Goal: Task Accomplishment & Management: Manage account settings

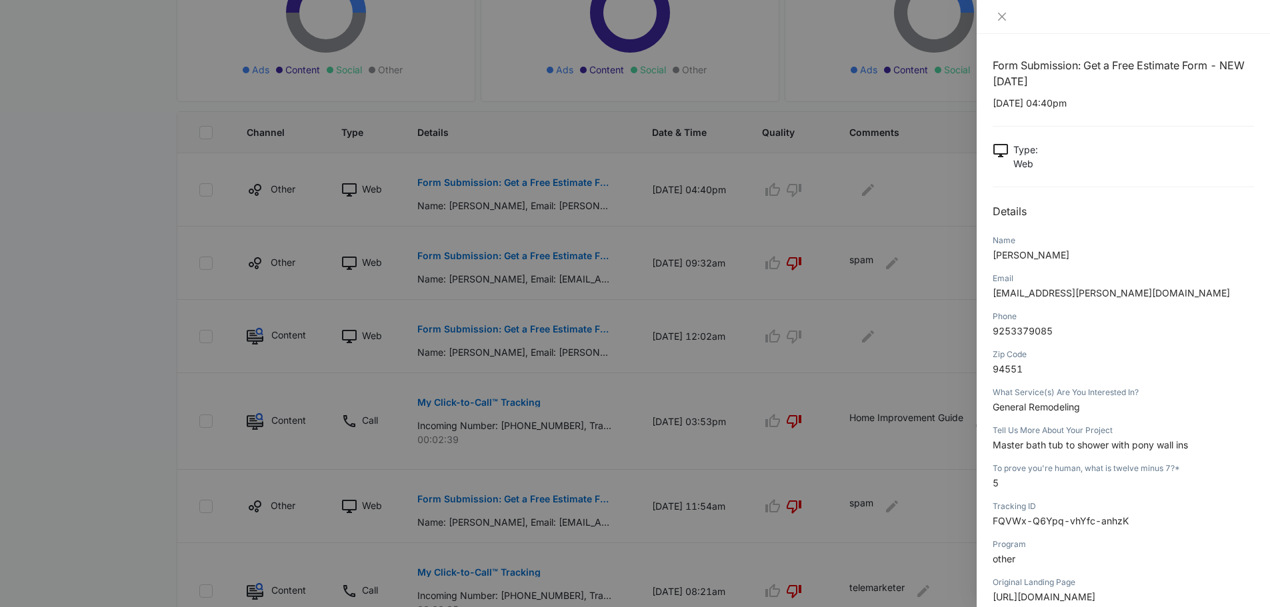
scroll to position [118, 0]
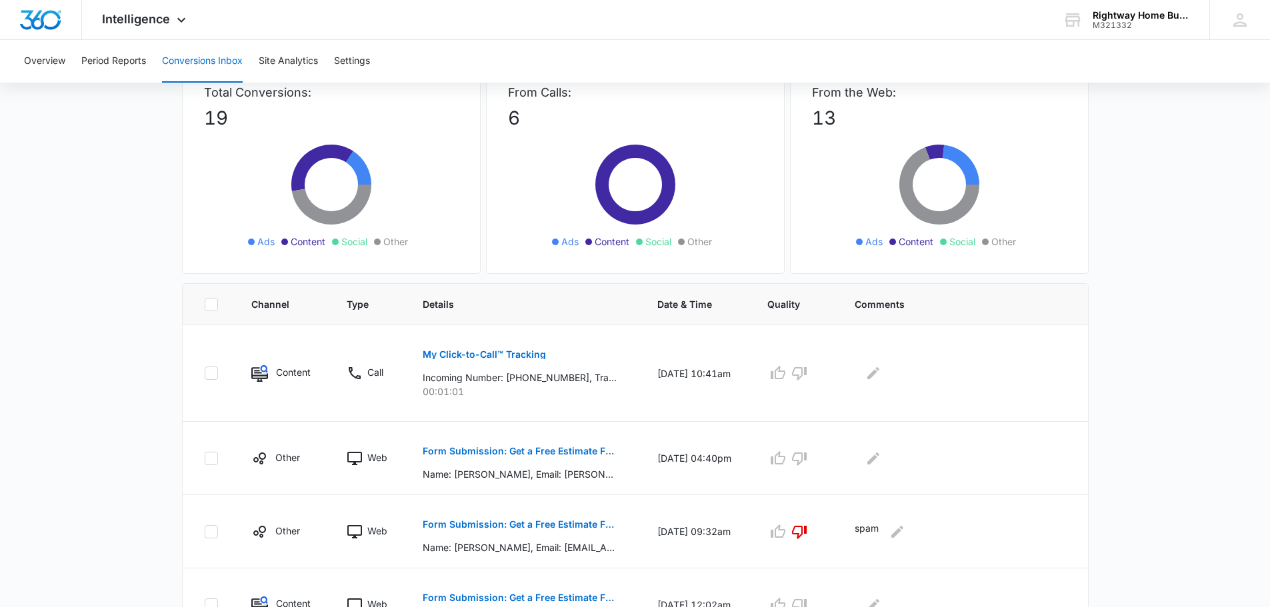
scroll to position [133, 0]
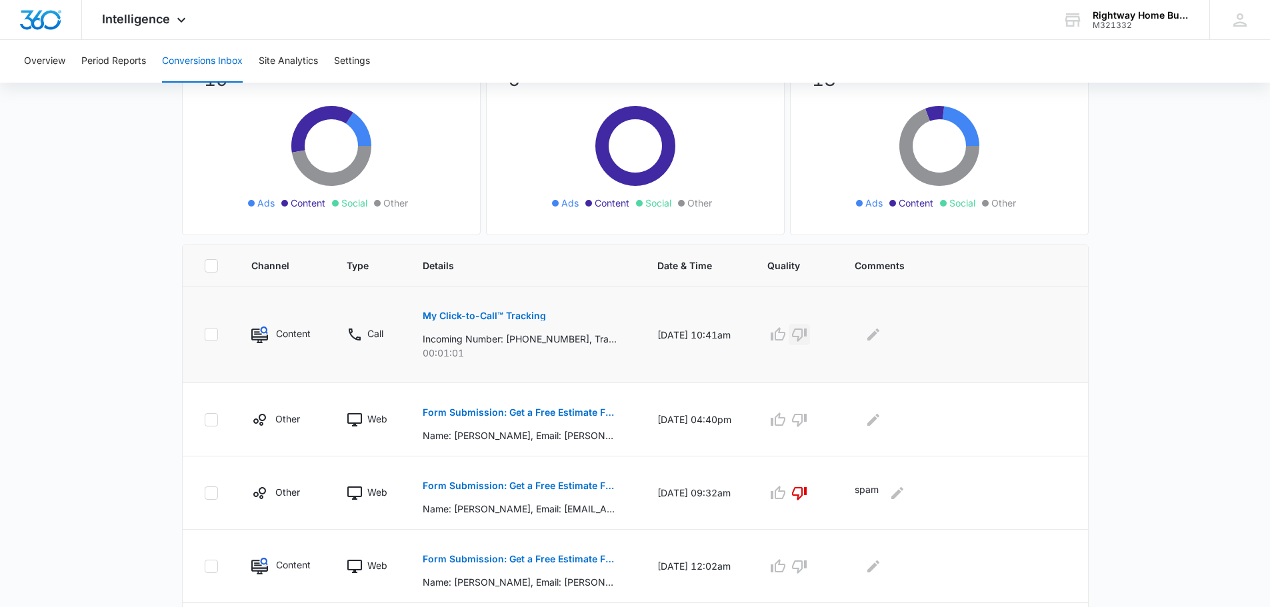
click at [634, 335] on icon "button" at bounding box center [800, 335] width 16 height 16
click at [634, 331] on icon "Edit Comments" at bounding box center [874, 335] width 16 height 16
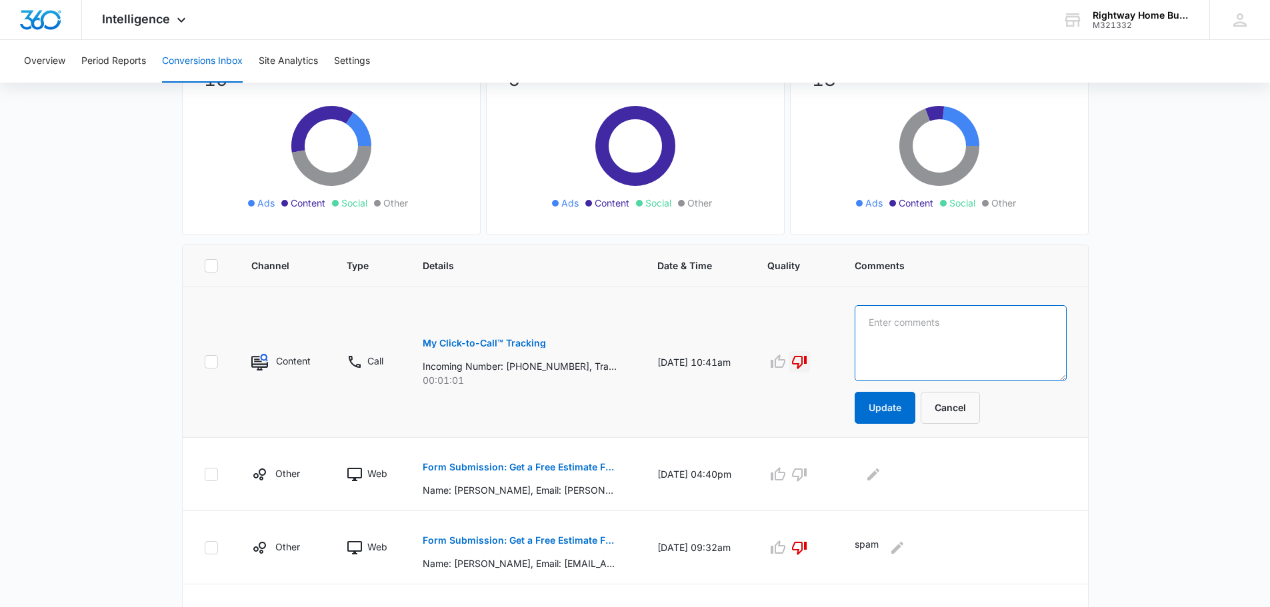
click at [634, 329] on textarea at bounding box center [961, 343] width 212 height 76
type textarea "repair work"
click at [634, 409] on button "Update" at bounding box center [885, 408] width 61 height 32
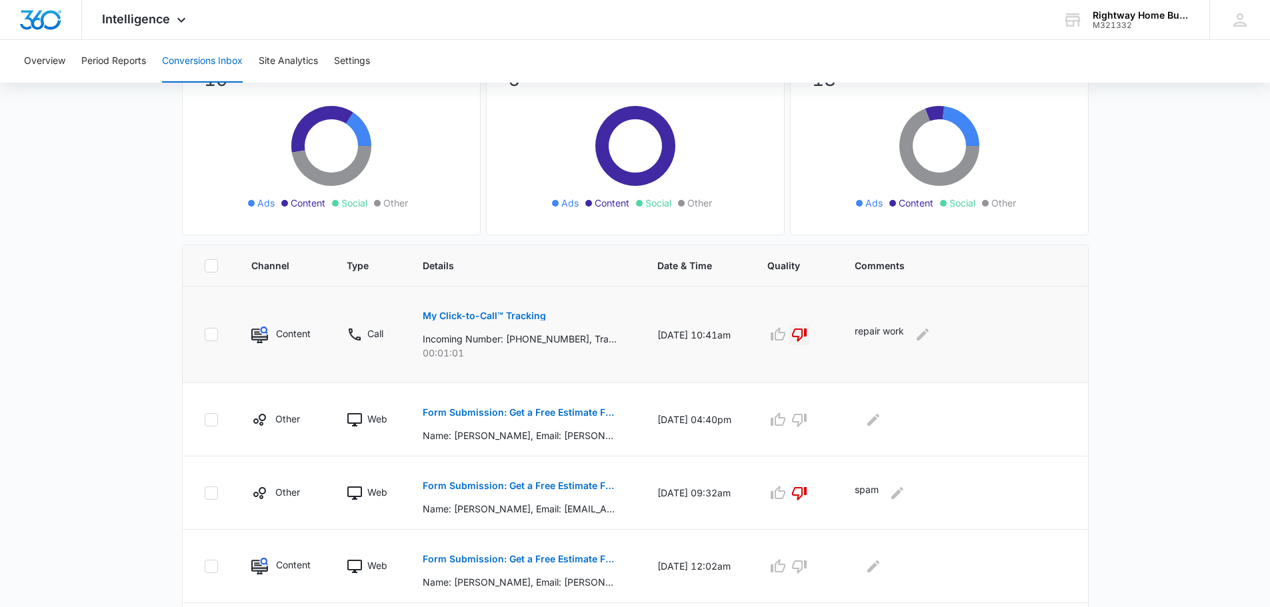
click at [517, 312] on p "My Click-to-Call™ Tracking" at bounding box center [484, 315] width 123 height 9
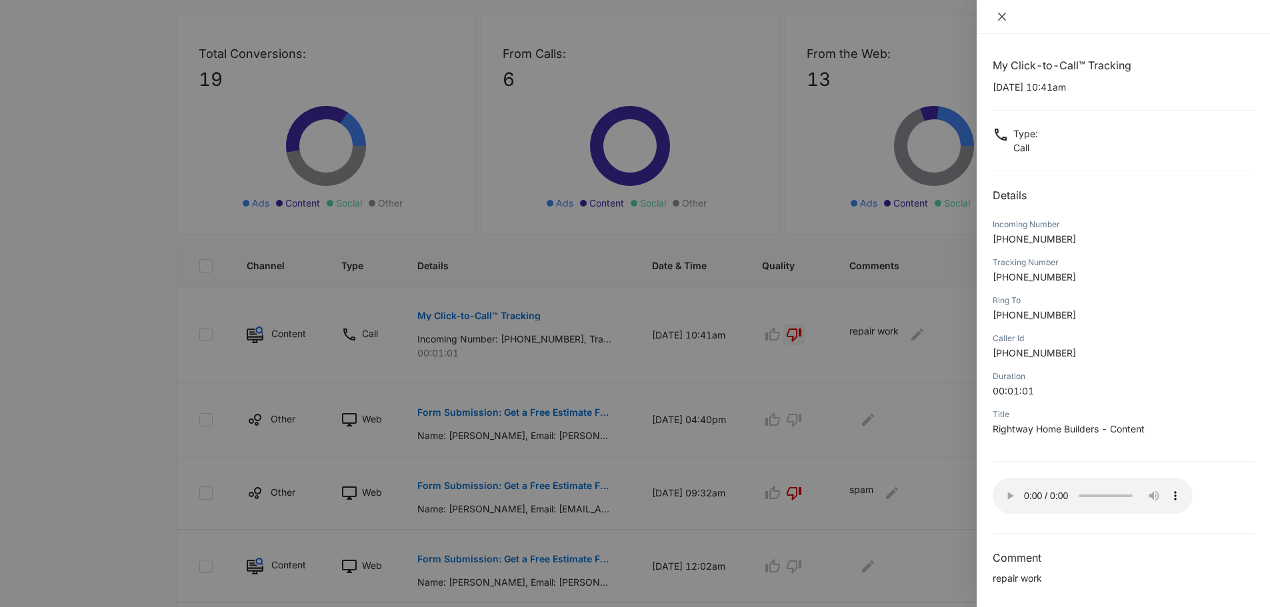
click at [634, 13] on icon "close" at bounding box center [1002, 16] width 11 height 11
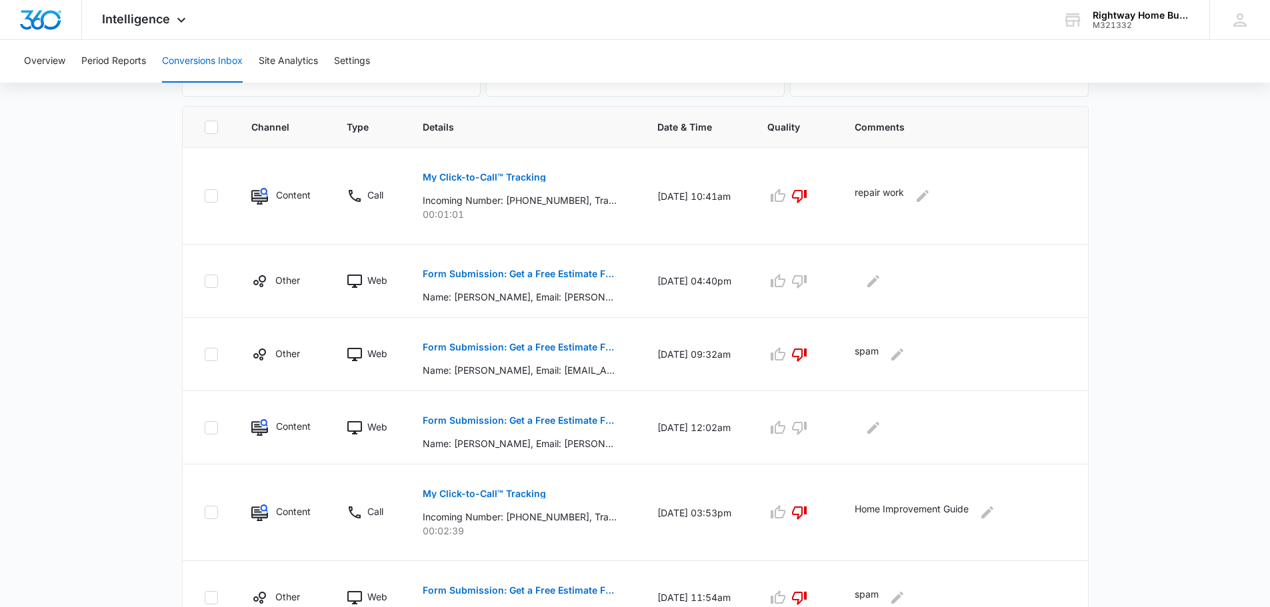
scroll to position [267, 0]
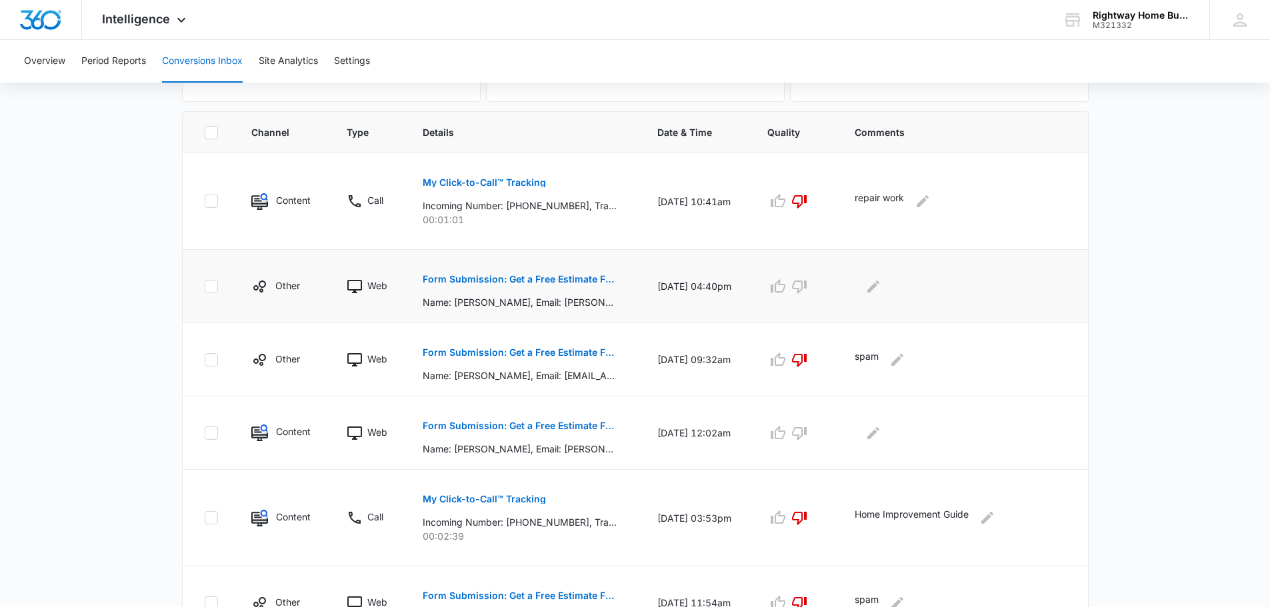
click at [529, 281] on p "Form Submission: Get a Free Estimate Form - NEW [DATE]" at bounding box center [520, 279] width 194 height 9
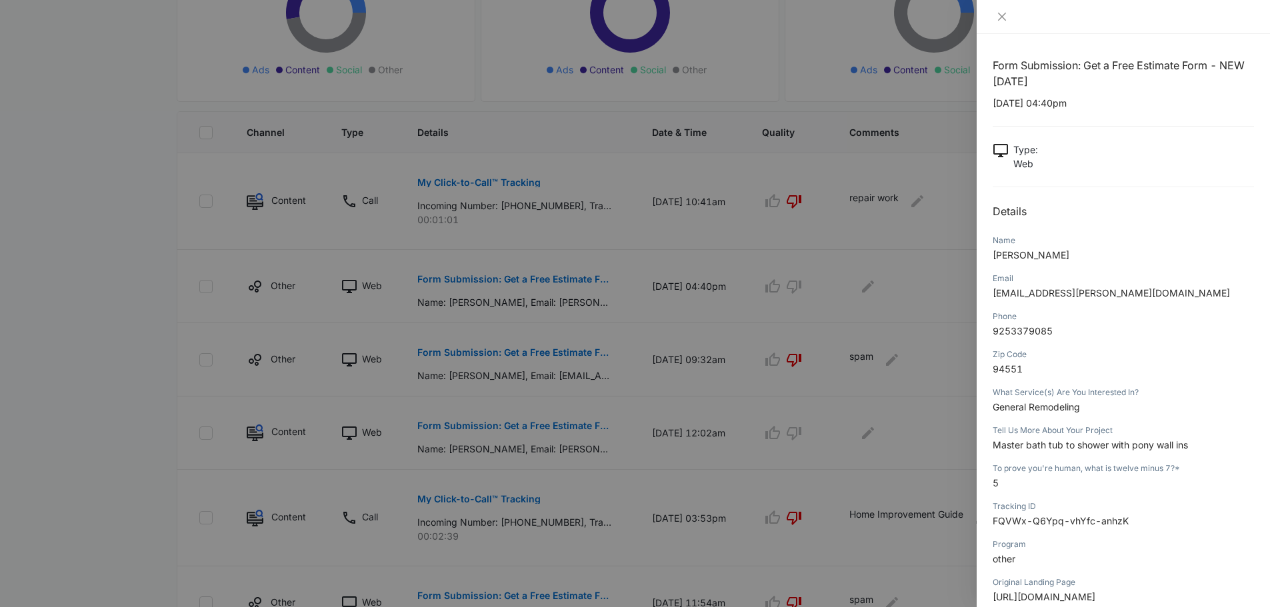
click at [423, 49] on div at bounding box center [635, 303] width 1270 height 607
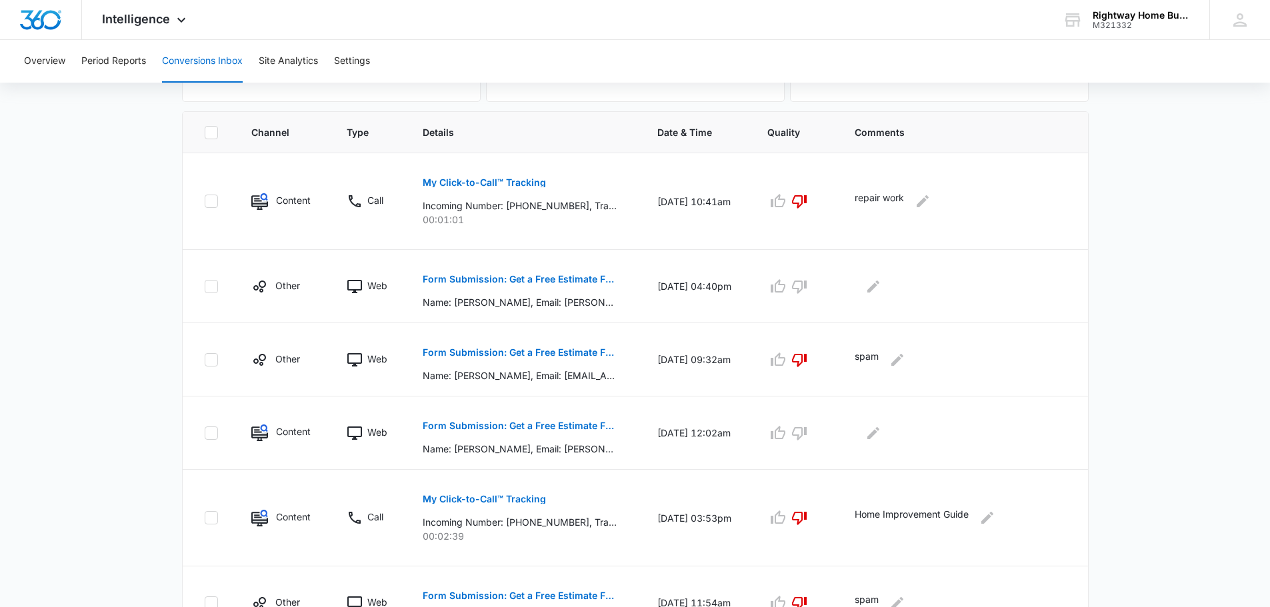
click at [1218, 478] on main "Filters 09/07/2025 10/07/2025 New Conversion Total Conversions: 19 Ads Content …" at bounding box center [635, 425] width 1270 height 1192
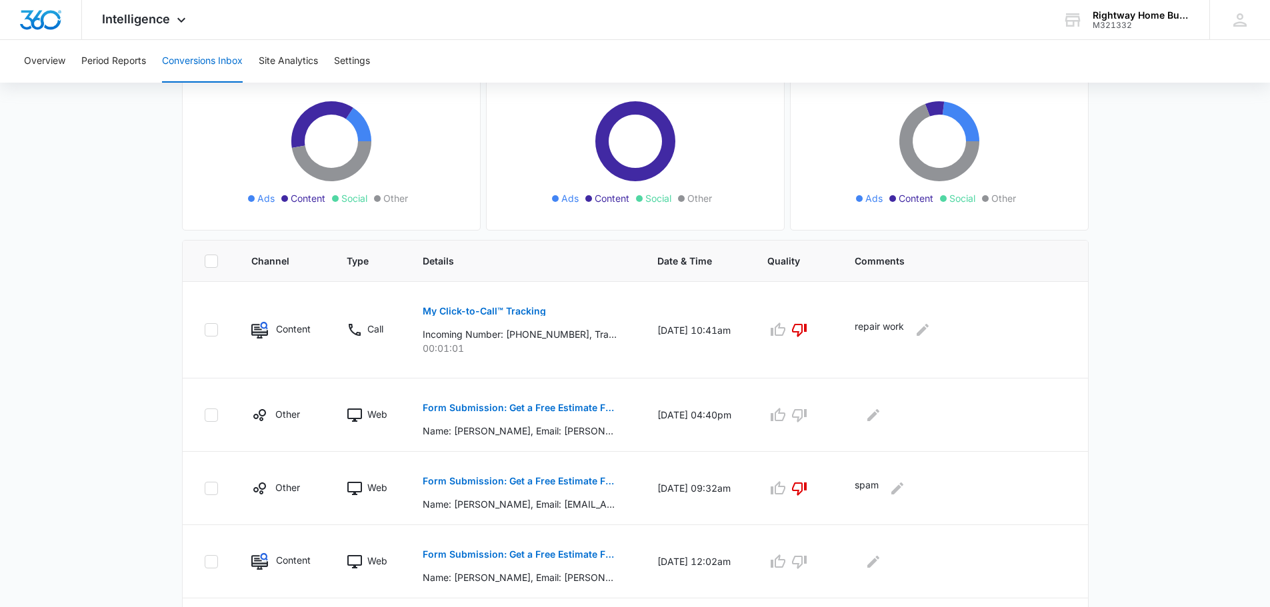
scroll to position [200, 0]
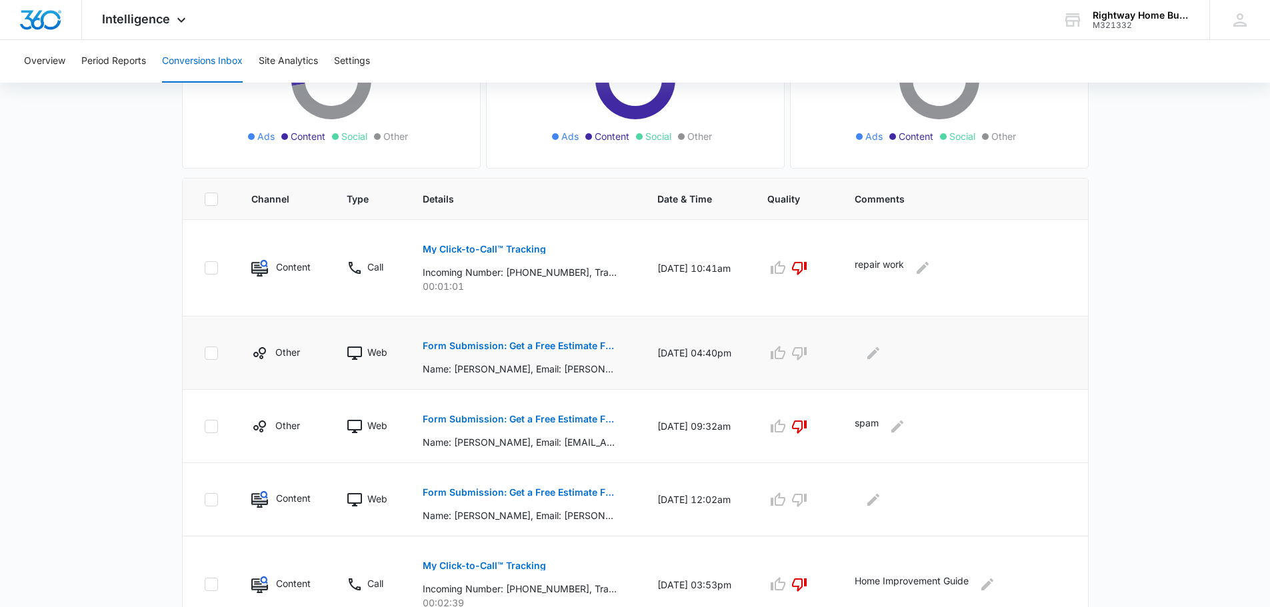
click at [561, 345] on p "Form Submission: Get a Free Estimate Form - NEW [DATE]" at bounding box center [520, 345] width 194 height 9
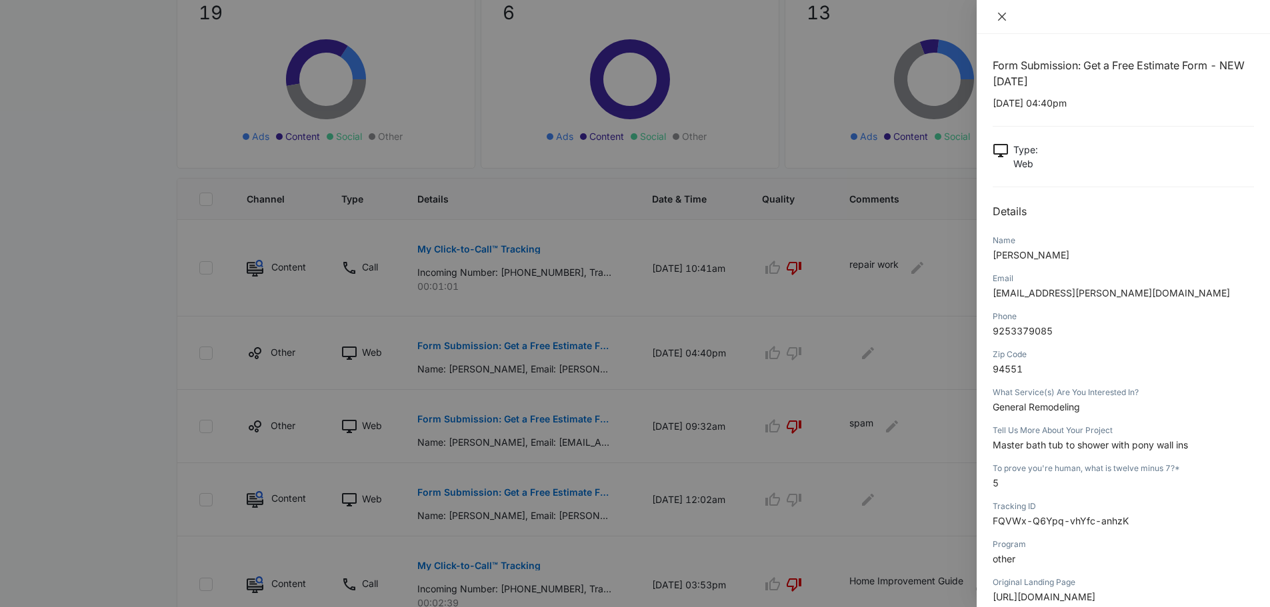
click at [1002, 12] on icon "close" at bounding box center [1002, 16] width 11 height 11
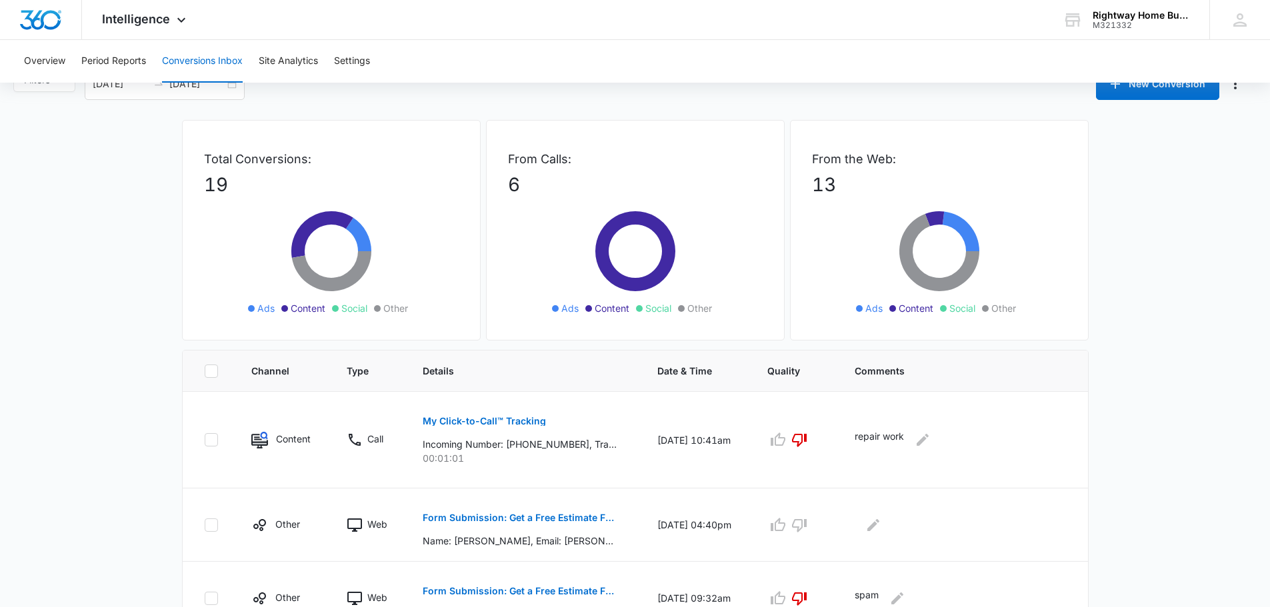
scroll to position [0, 0]
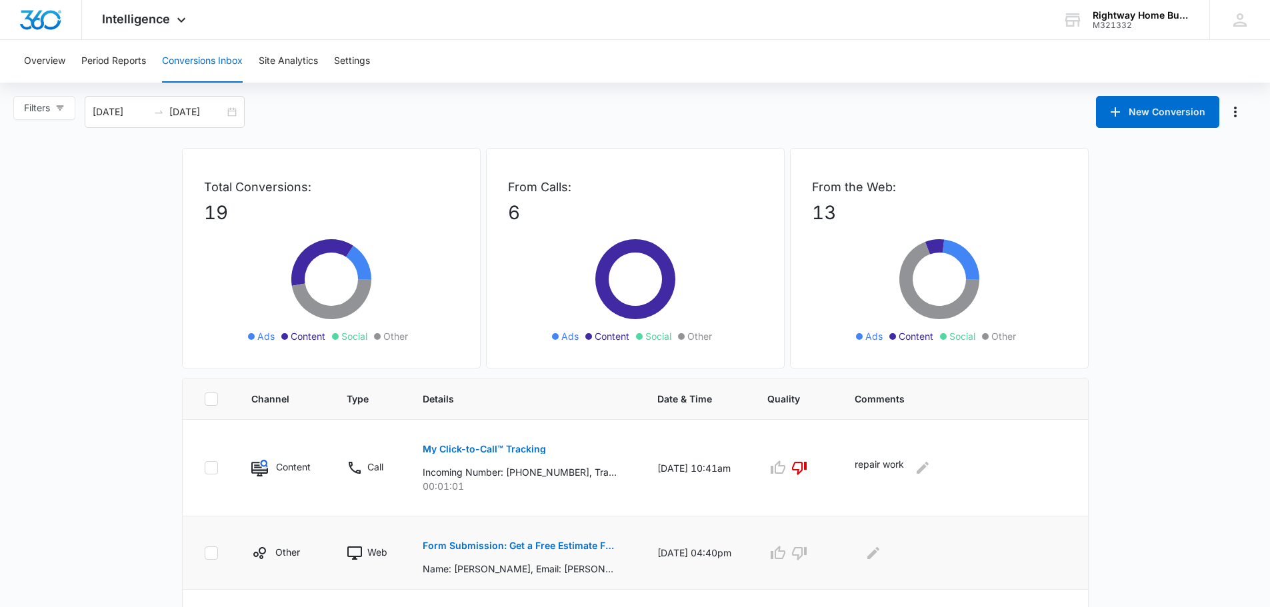
click at [550, 547] on p "Form Submission: Get a Free Estimate Form - NEW [DATE]" at bounding box center [520, 545] width 194 height 9
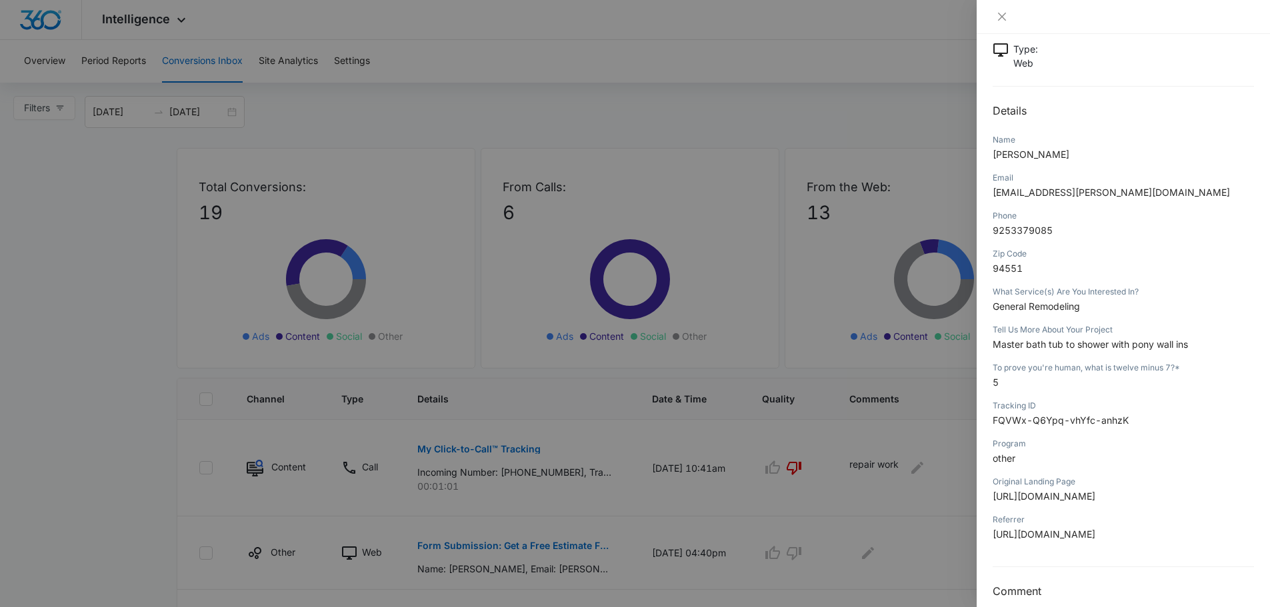
scroll to position [118, 0]
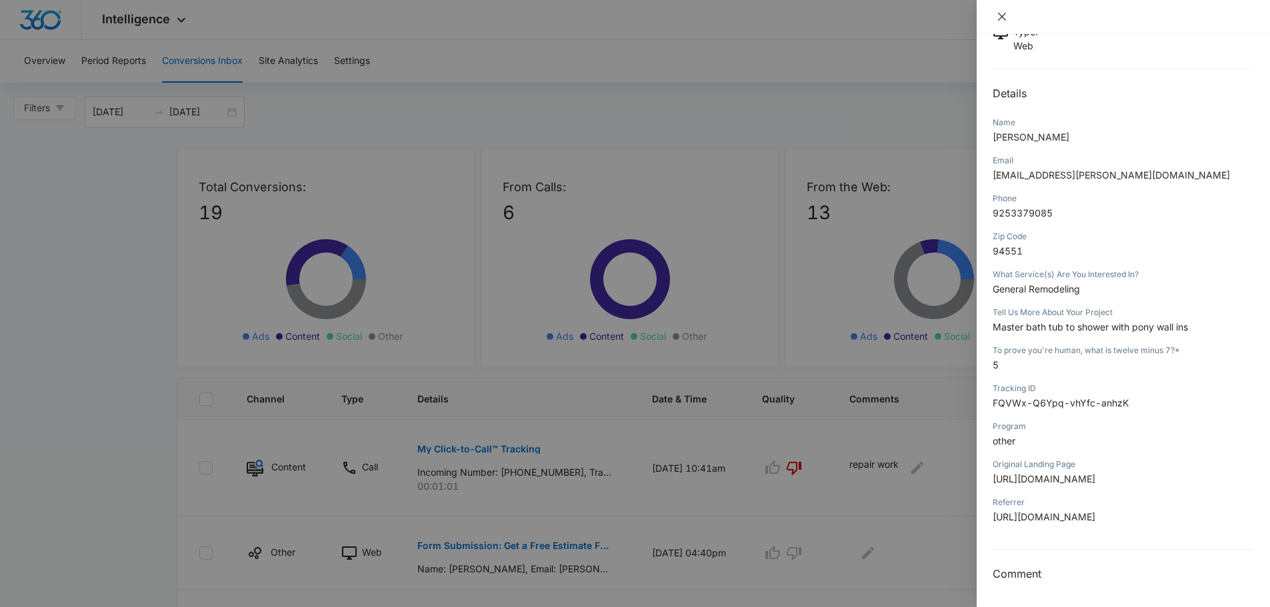
drag, startPoint x: 1006, startPoint y: 17, endPoint x: 999, endPoint y: 23, distance: 9.0
click at [1003, 19] on icon "close" at bounding box center [1002, 16] width 11 height 11
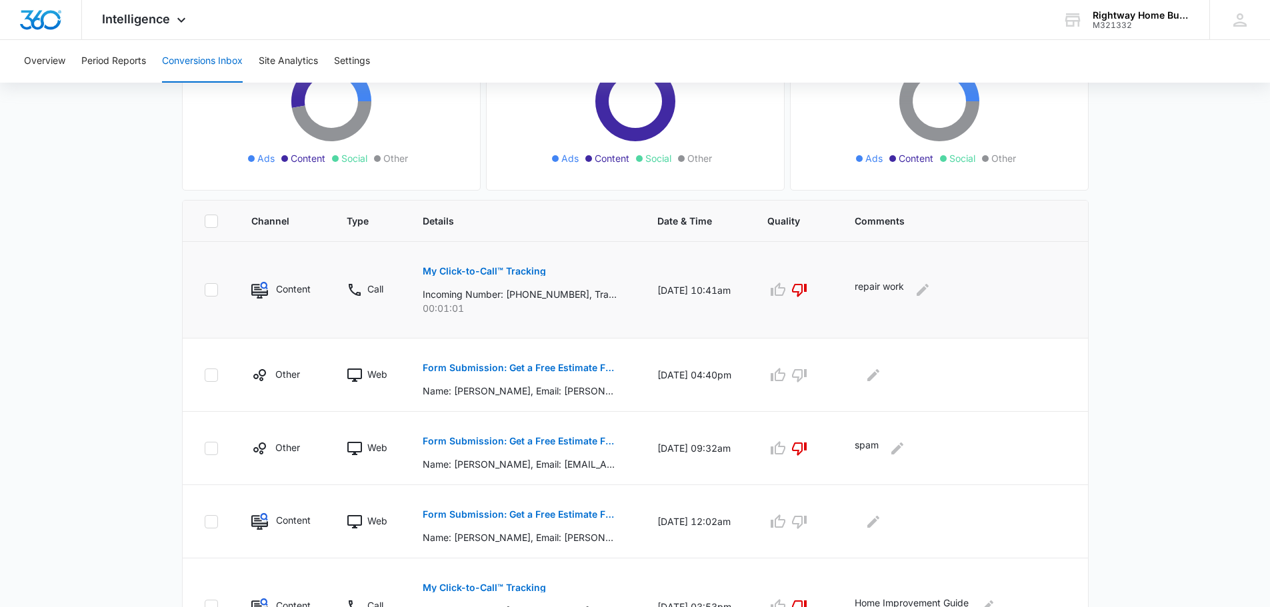
scroll to position [200, 0]
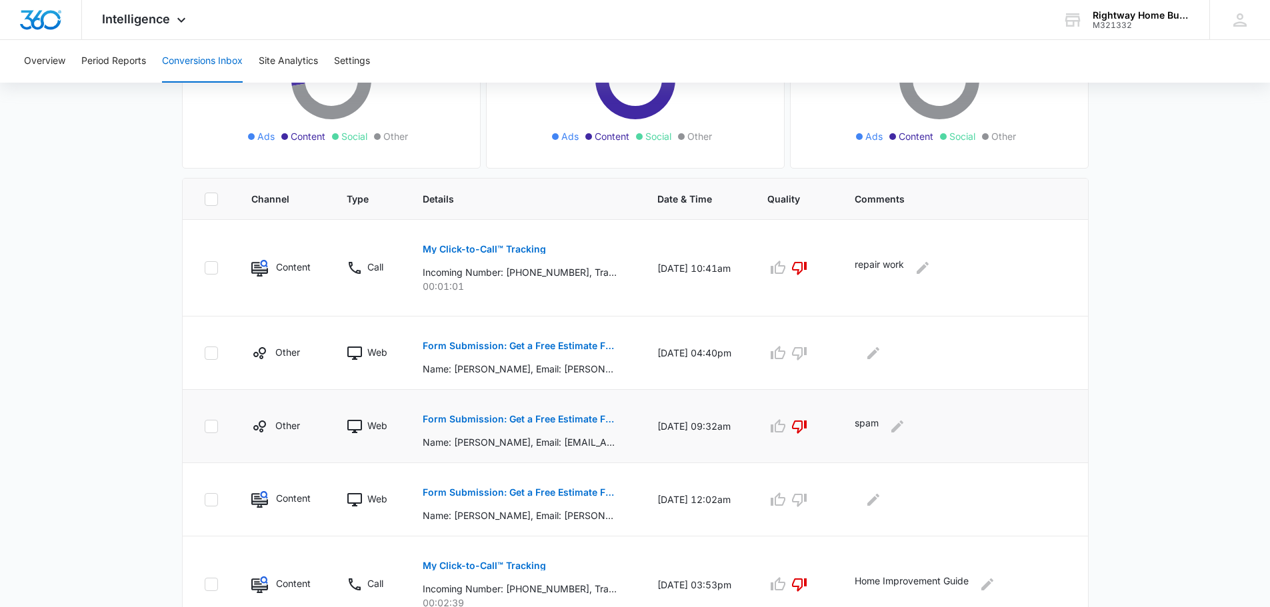
click at [555, 419] on p "Form Submission: Get a Free Estimate Form - NEW [DATE]" at bounding box center [520, 419] width 194 height 9
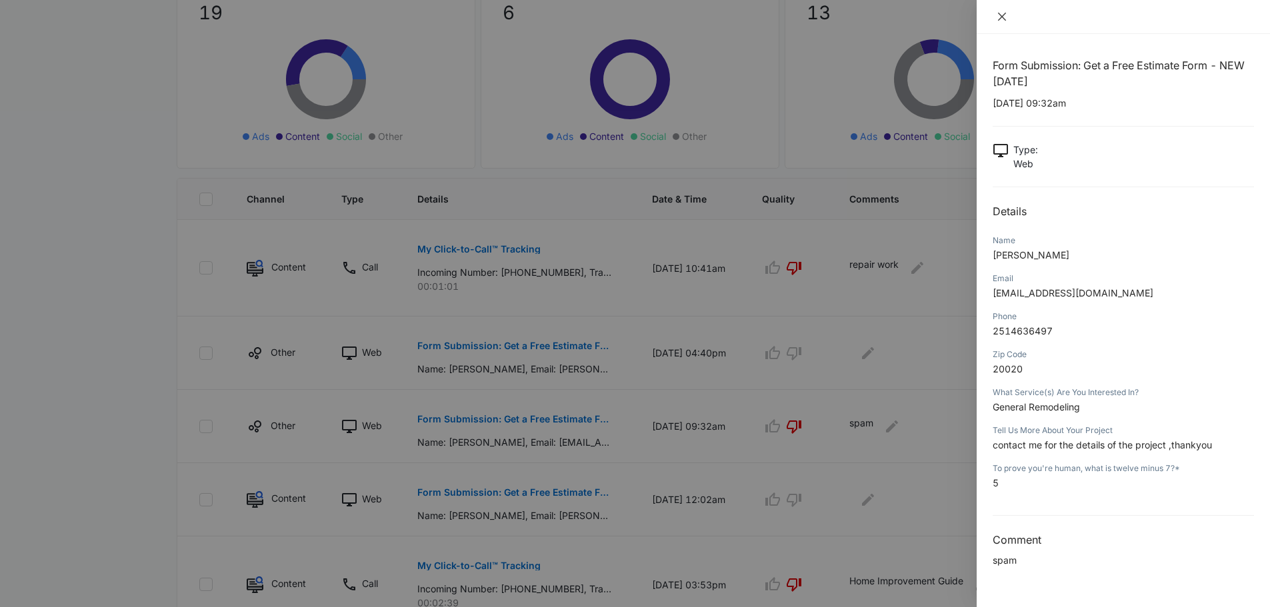
click at [1002, 17] on icon "close" at bounding box center [1002, 17] width 8 height 8
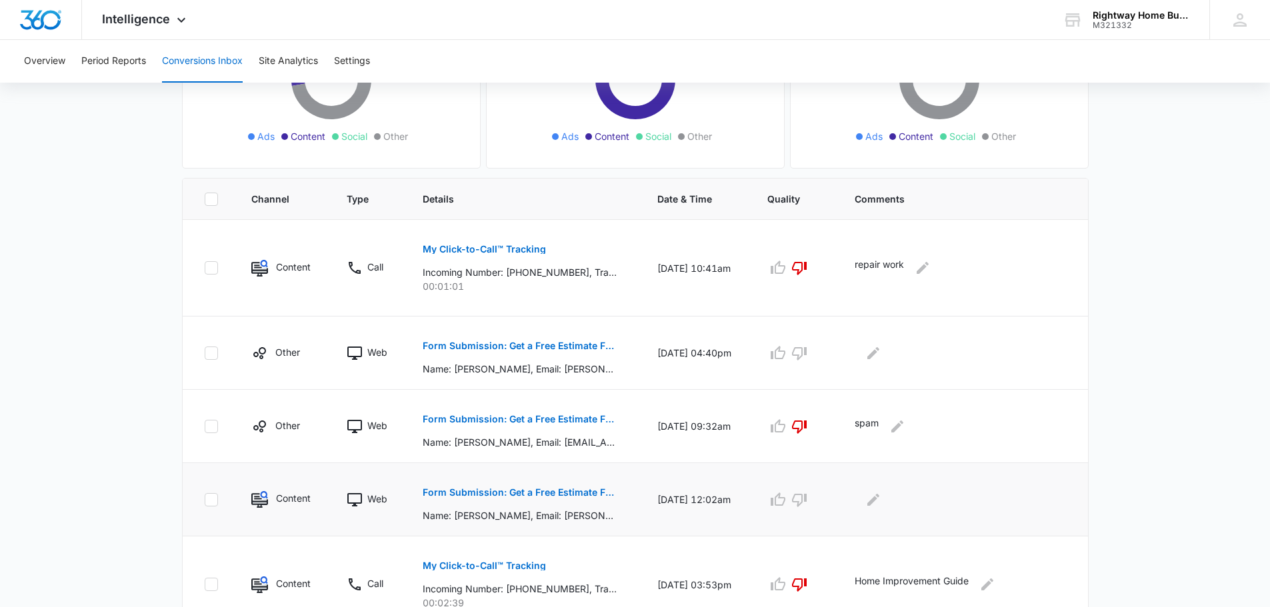
click at [573, 487] on button "Form Submission: Get a Free Estimate Form - NEW [DATE]" at bounding box center [520, 493] width 194 height 32
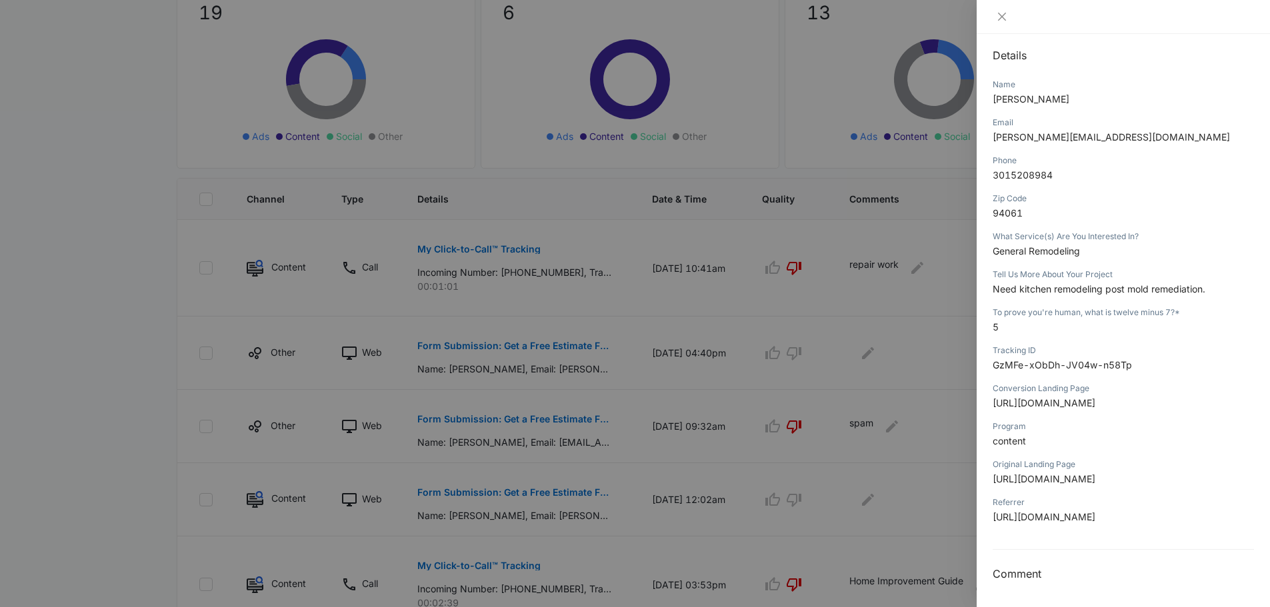
scroll to position [324, 0]
click at [998, 16] on icon "close" at bounding box center [1002, 16] width 11 height 11
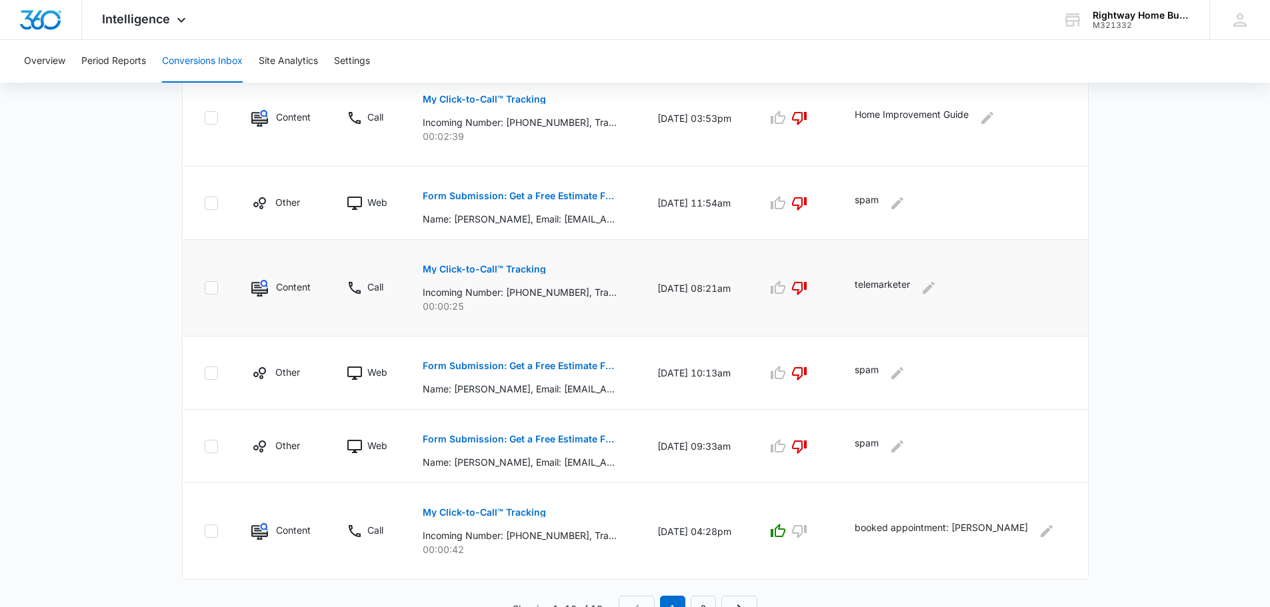
scroll to position [681, 0]
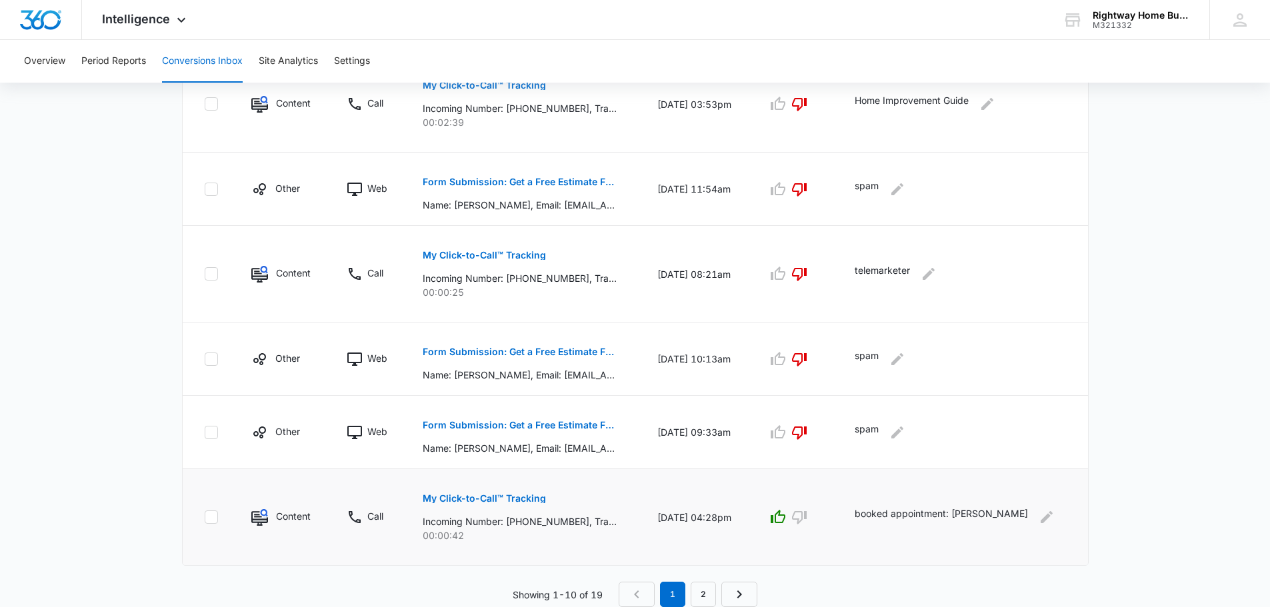
click at [524, 497] on p "My Click-to-Call™ Tracking" at bounding box center [484, 498] width 123 height 9
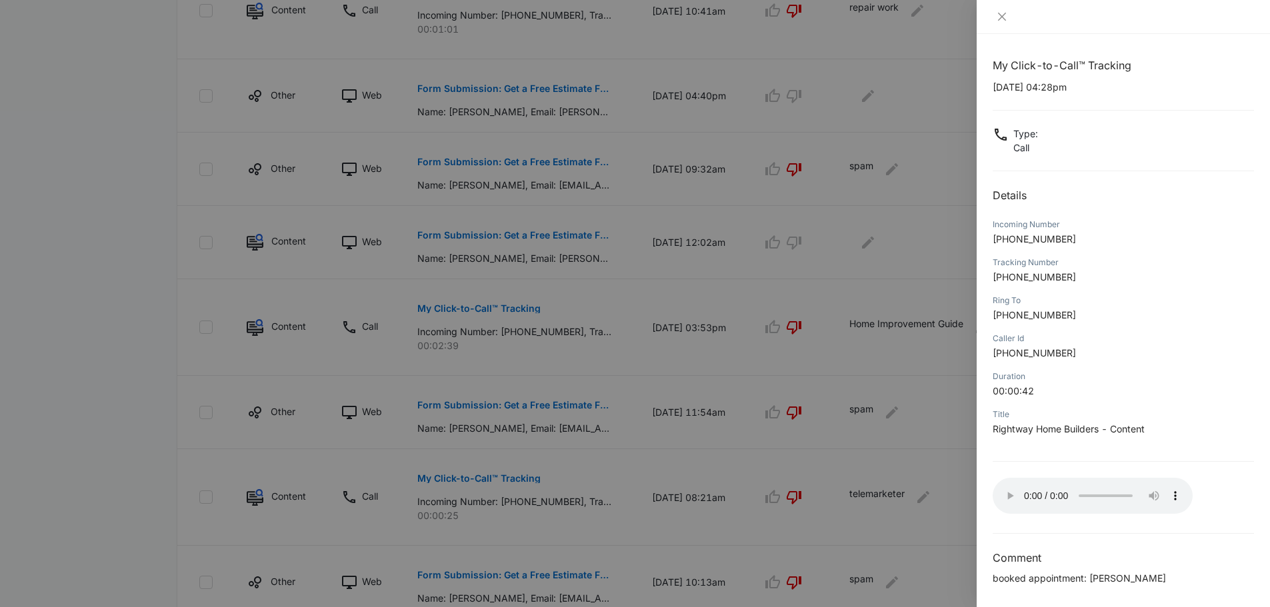
scroll to position [414, 0]
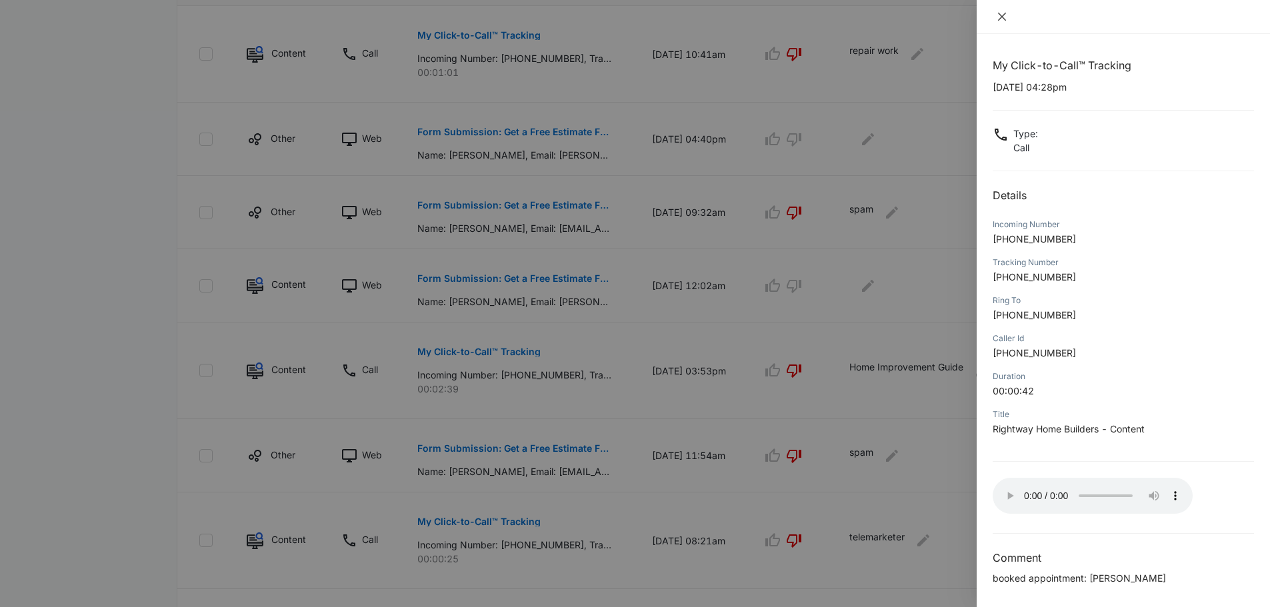
click at [1008, 22] on button "Close" at bounding box center [1002, 17] width 19 height 12
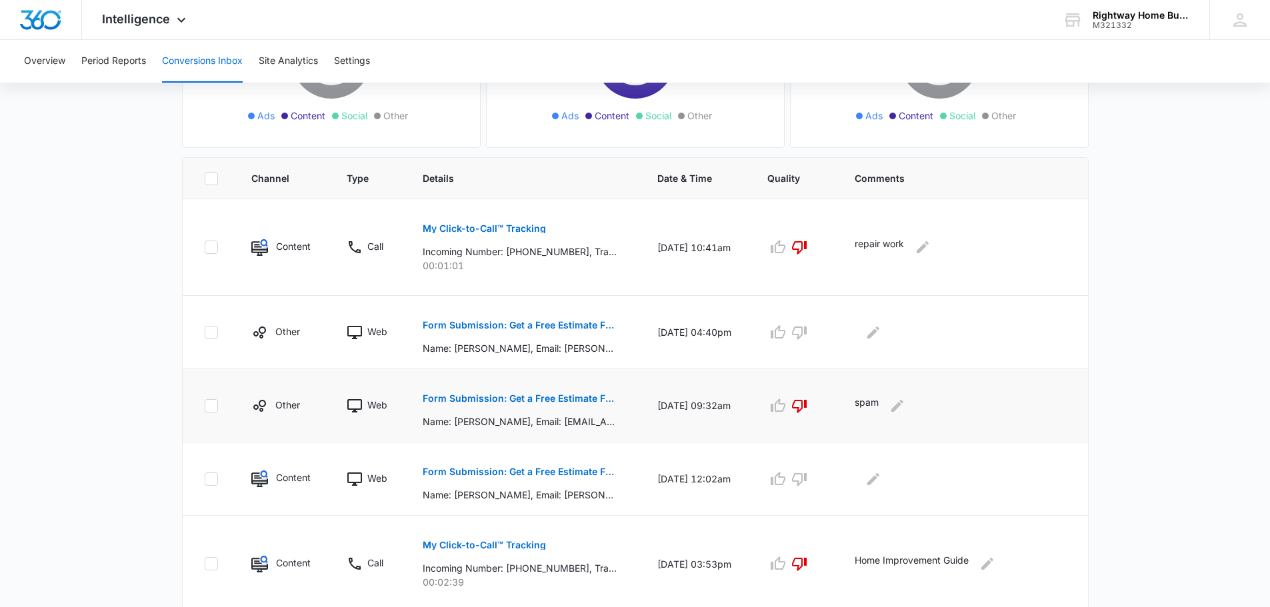
scroll to position [281, 0]
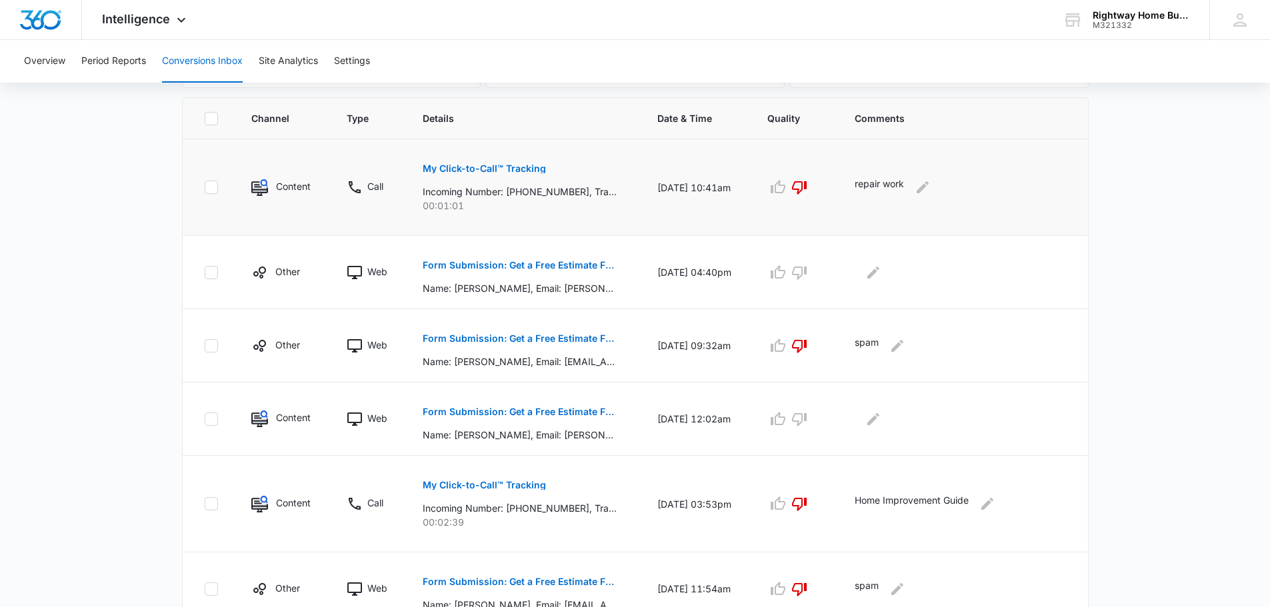
click at [527, 168] on p "My Click-to-Call™ Tracking" at bounding box center [484, 168] width 123 height 9
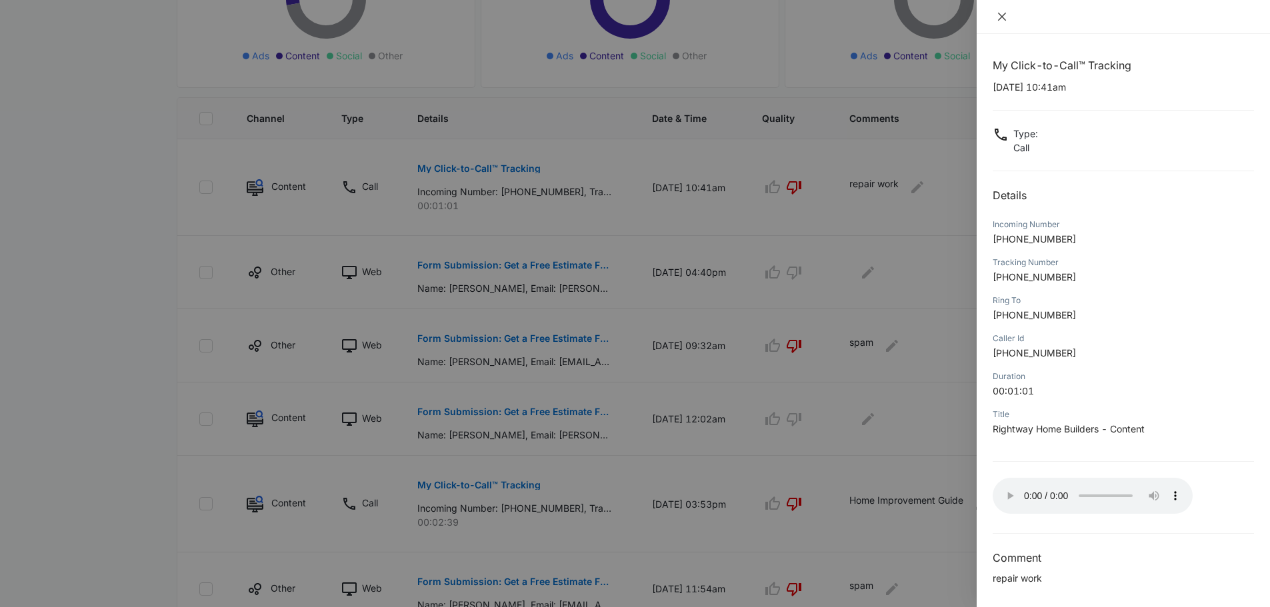
click at [1004, 11] on button "Close" at bounding box center [1002, 17] width 19 height 12
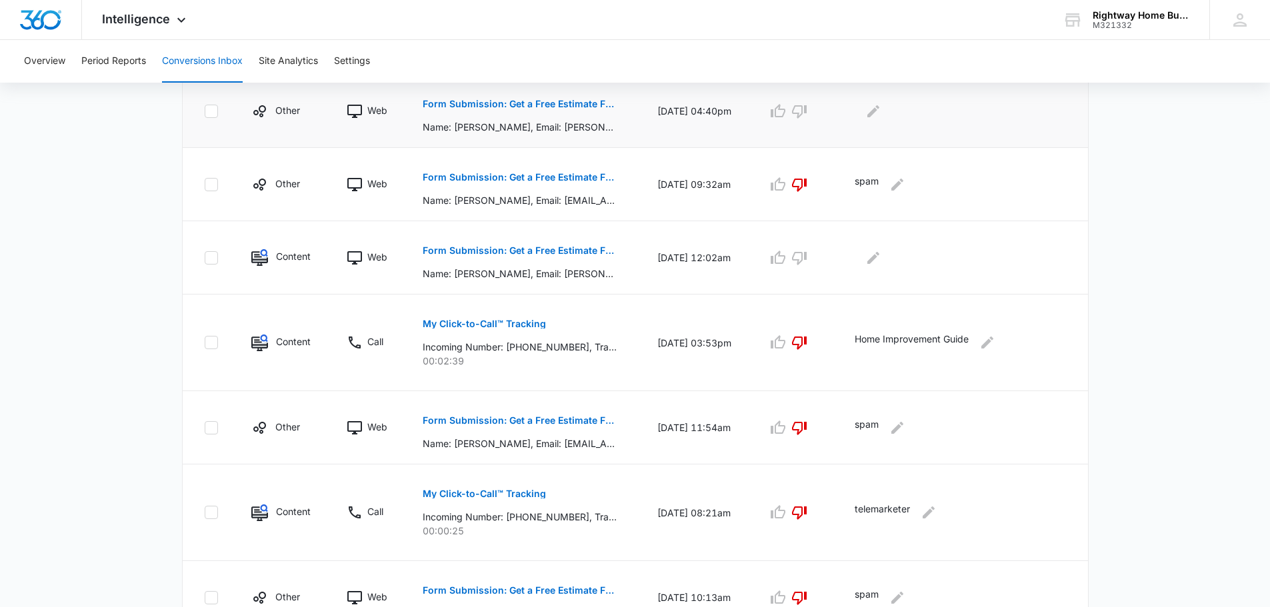
scroll to position [481, 0]
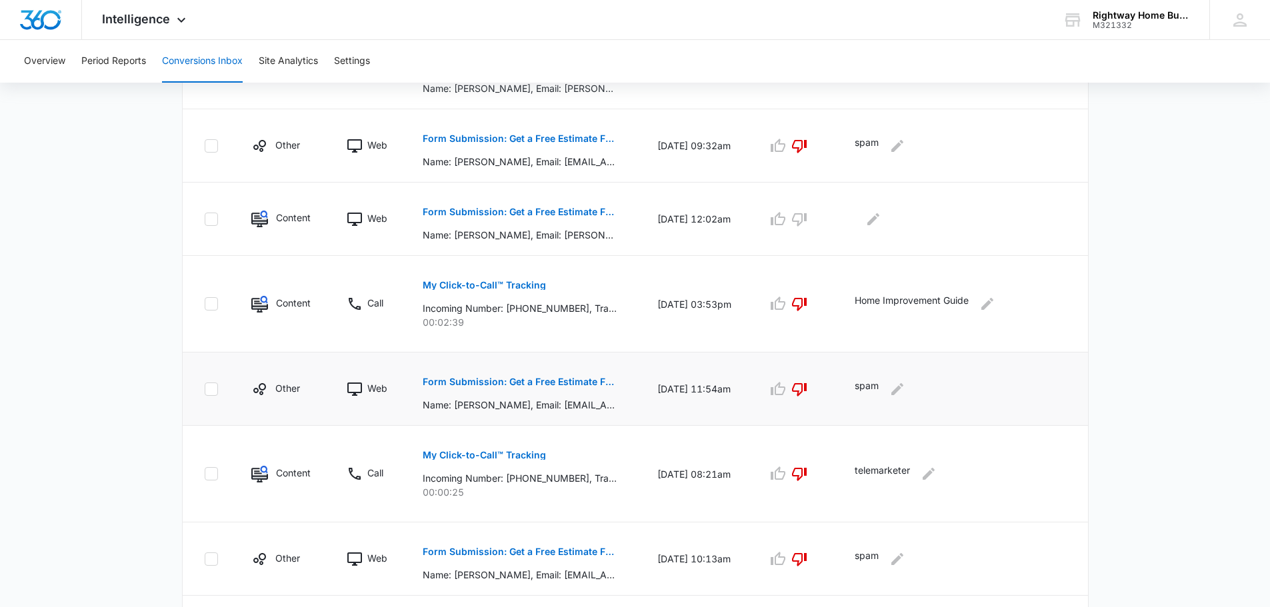
click at [538, 381] on p "Form Submission: Get a Free Estimate Form - NEW [DATE]" at bounding box center [520, 381] width 194 height 9
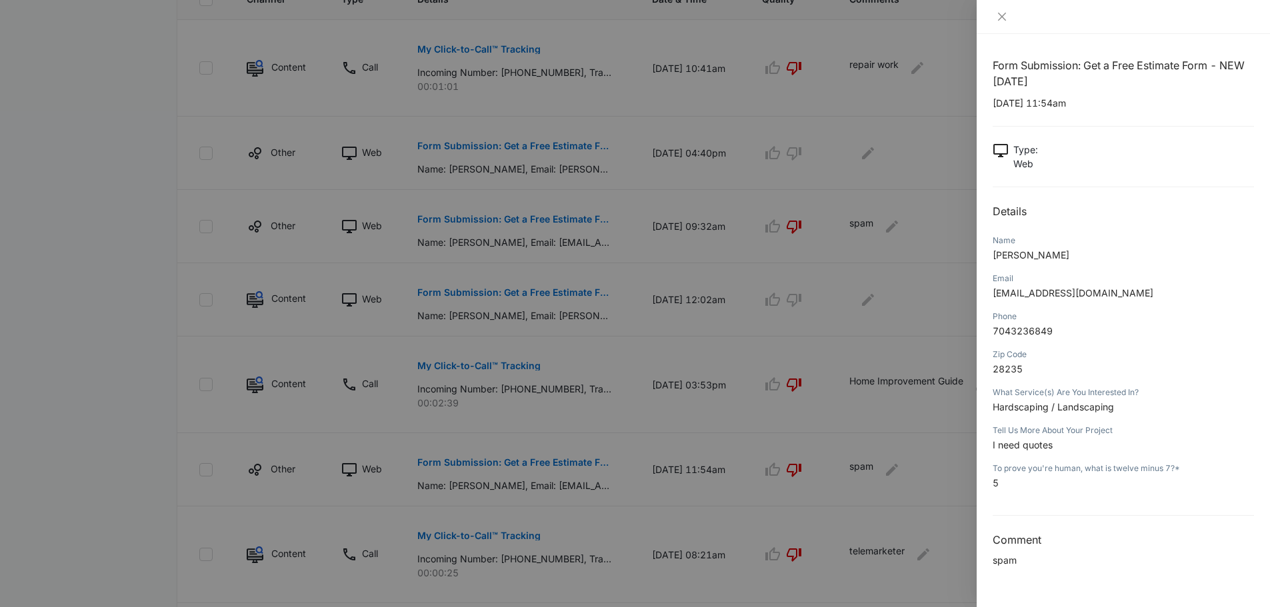
scroll to position [347, 0]
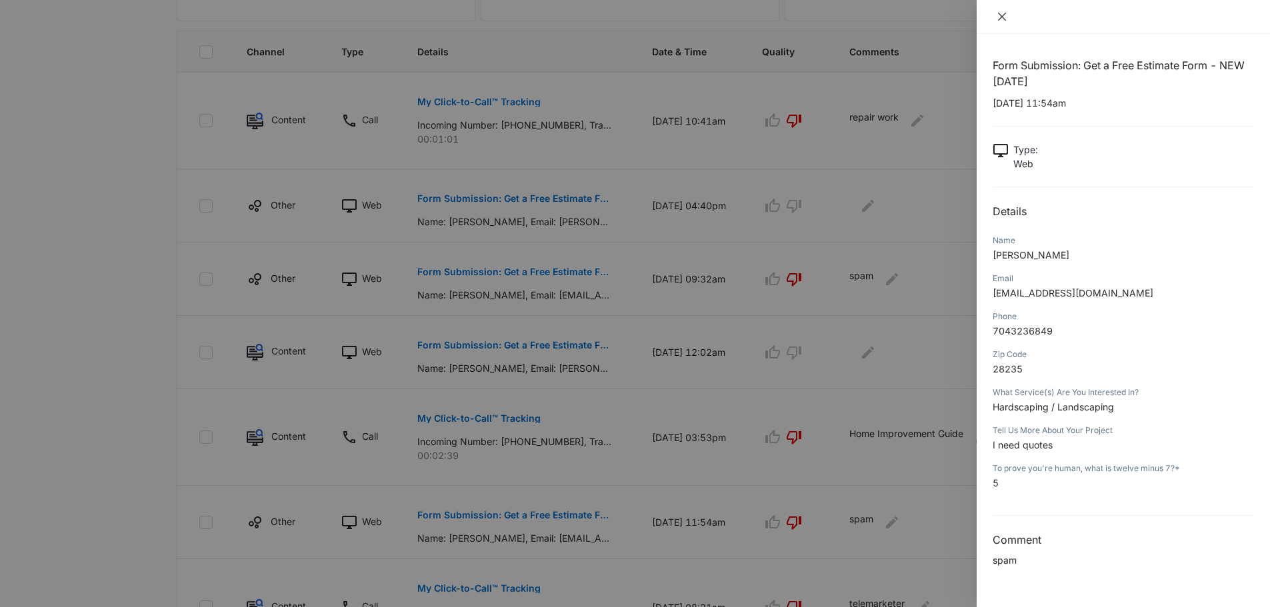
click at [1005, 16] on icon "close" at bounding box center [1002, 16] width 11 height 11
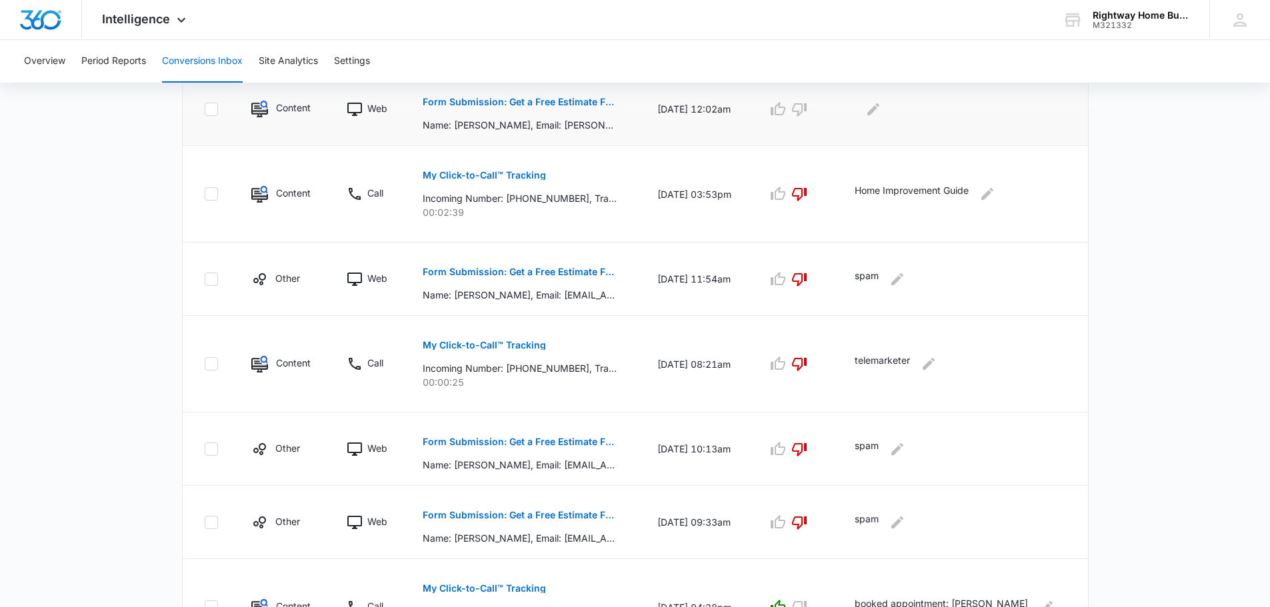
scroll to position [614, 0]
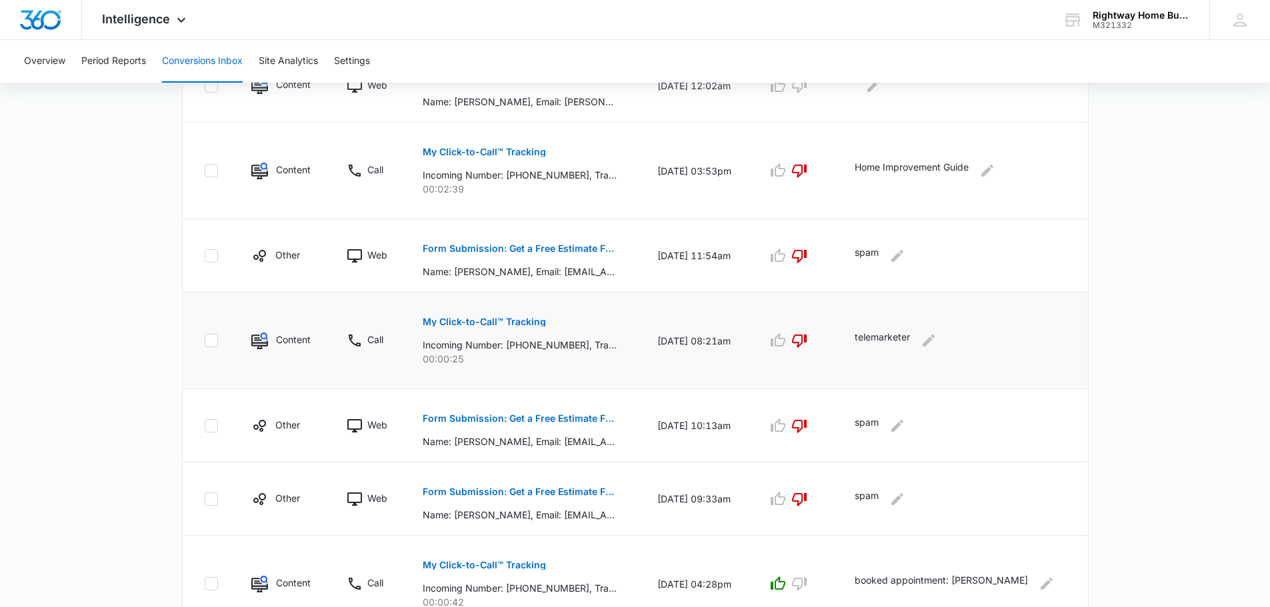
click at [501, 316] on button "My Click-to-Call™ Tracking" at bounding box center [484, 322] width 123 height 32
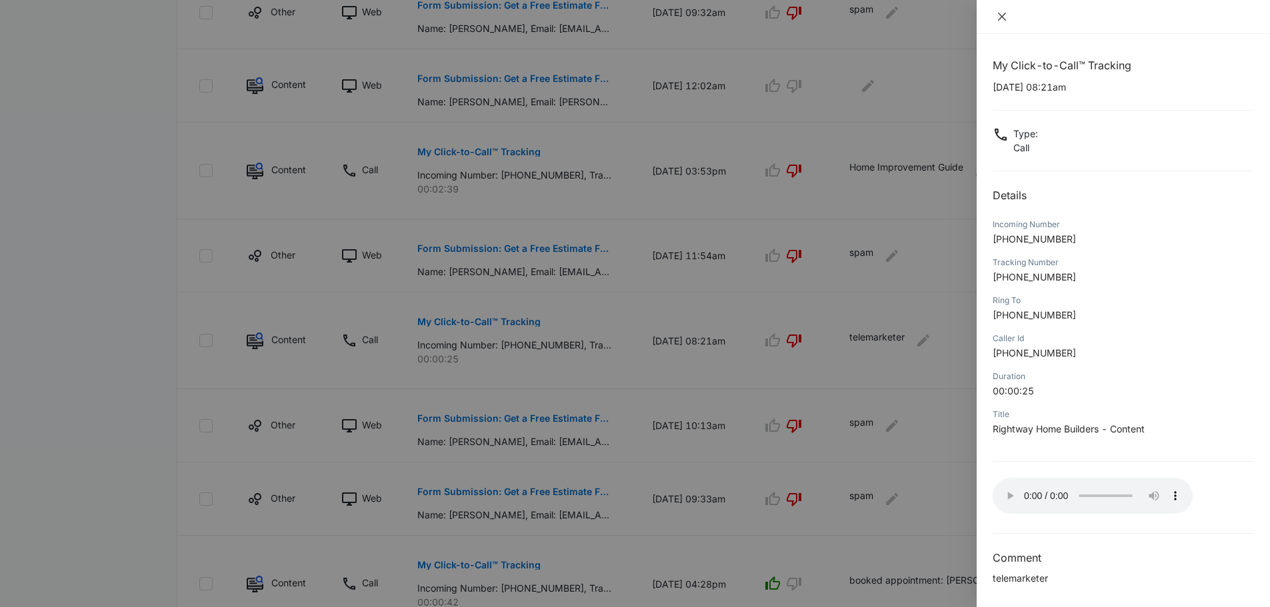
click at [1004, 13] on icon "close" at bounding box center [1002, 16] width 11 height 11
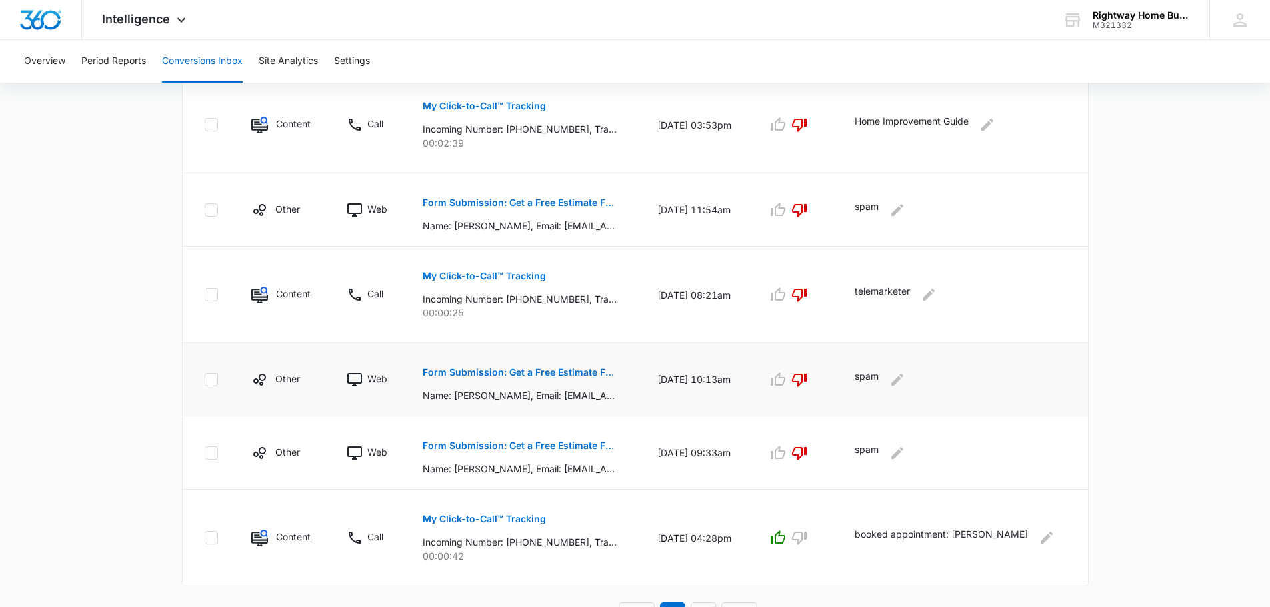
scroll to position [681, 0]
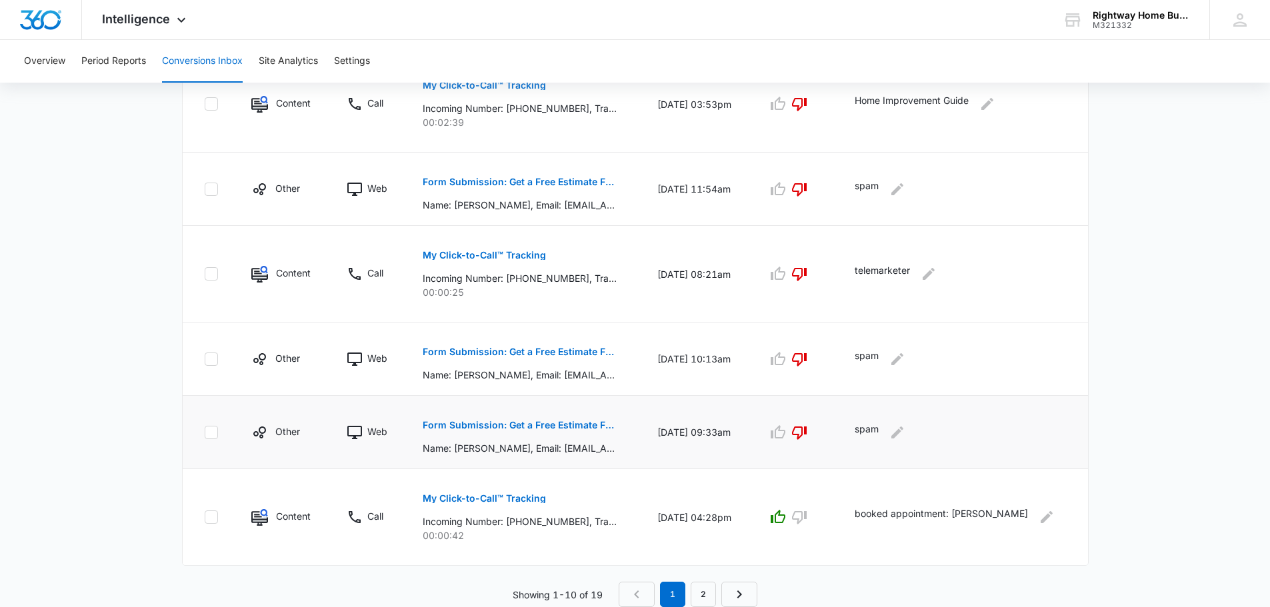
click at [471, 419] on button "Form Submission: Get a Free Estimate Form - NEW [DATE]" at bounding box center [520, 425] width 194 height 32
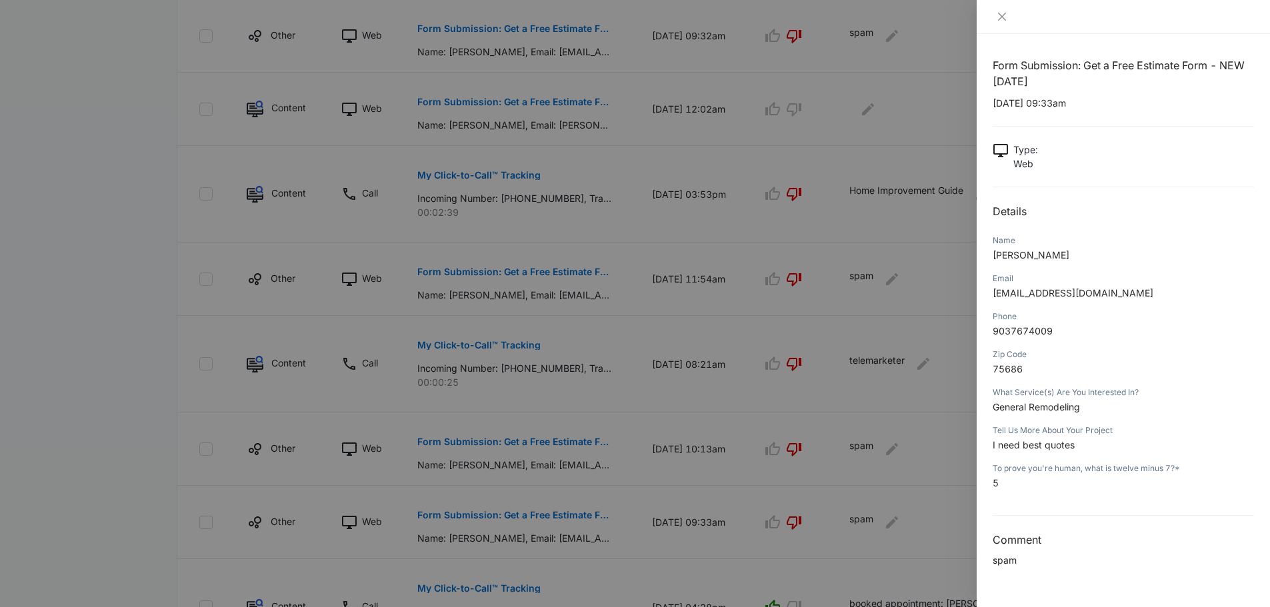
scroll to position [464, 0]
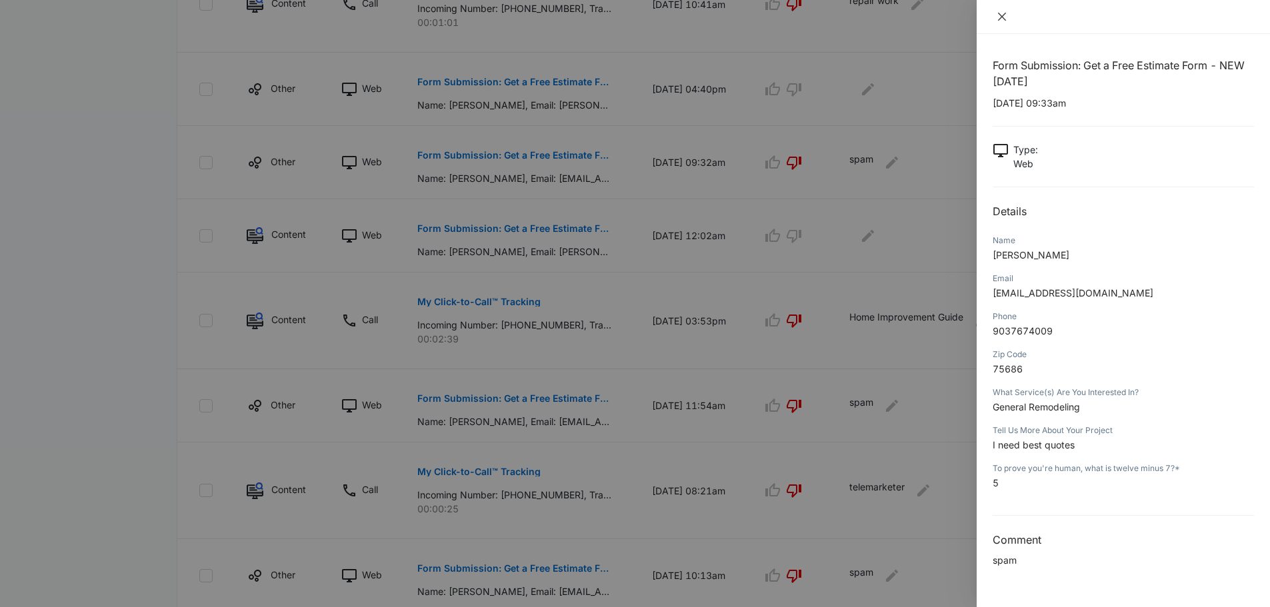
click at [997, 17] on icon "close" at bounding box center [1002, 16] width 11 height 11
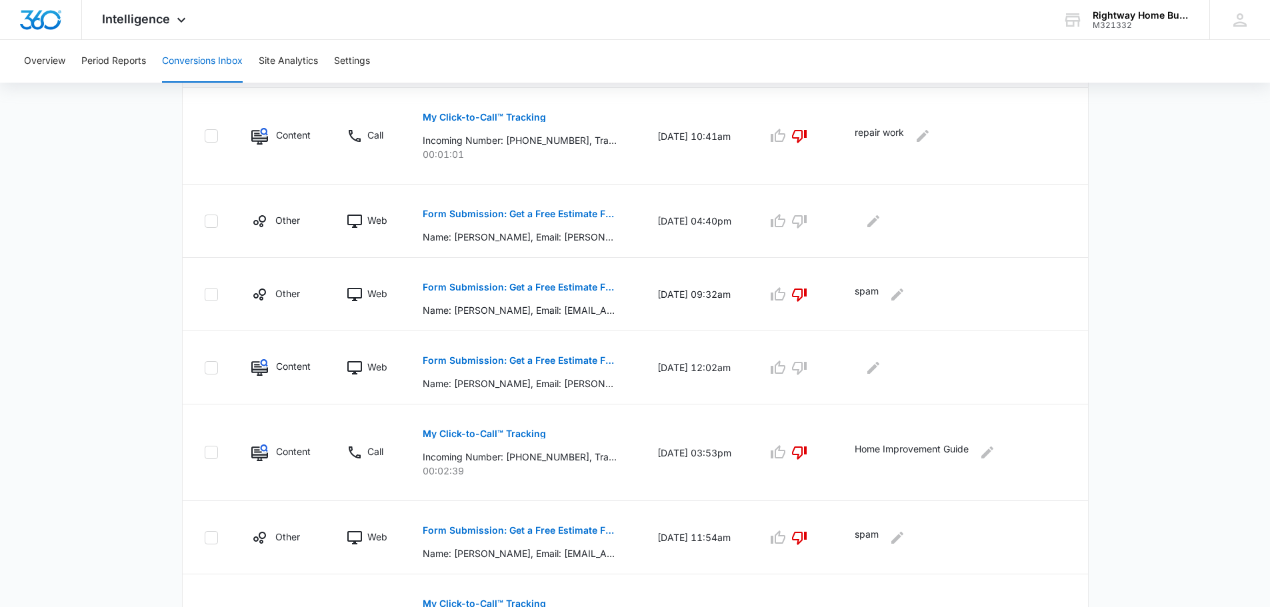
scroll to position [333, 0]
click at [523, 213] on p "Form Submission: Get a Free Estimate Form - NEW [DATE]" at bounding box center [520, 212] width 194 height 9
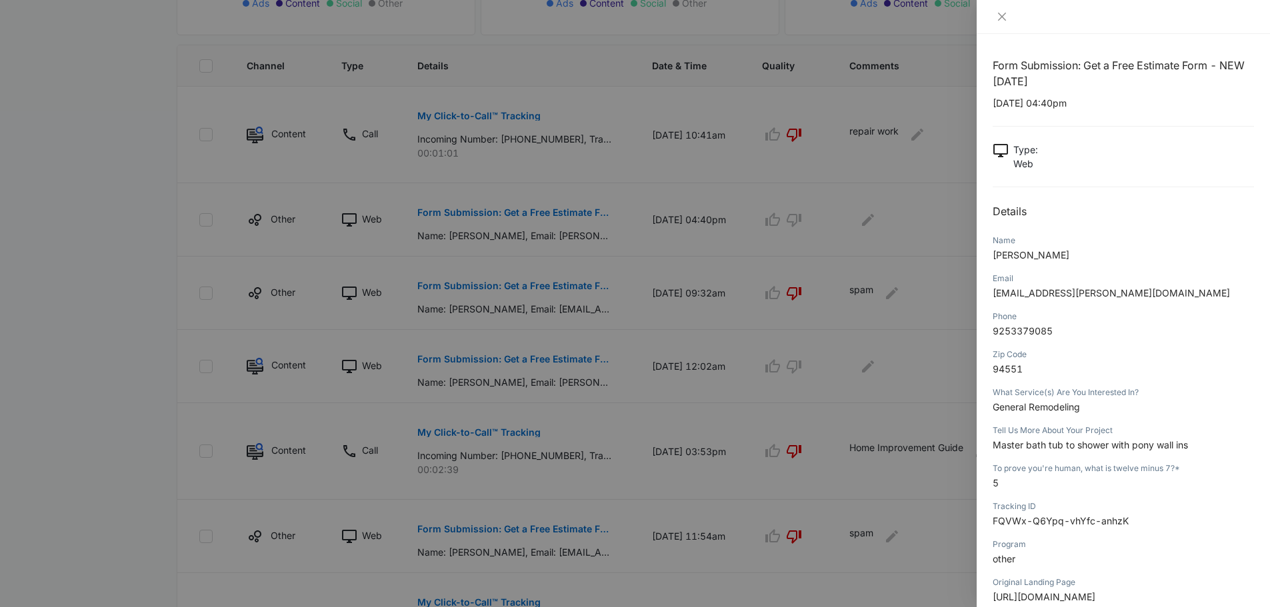
click at [1051, 294] on span "[EMAIL_ADDRESS][PERSON_NAME][DOMAIN_NAME]" at bounding box center [1111, 292] width 237 height 11
drag, startPoint x: 994, startPoint y: 294, endPoint x: 1115, endPoint y: 290, distance: 121.4
click at [1115, 290] on span "[EMAIL_ADDRESS][PERSON_NAME][DOMAIN_NAME]" at bounding box center [1111, 292] width 237 height 11
copy span "[EMAIL_ADDRESS][PERSON_NAME][DOMAIN_NAME]"
click at [1007, 16] on icon "close" at bounding box center [1002, 16] width 11 height 11
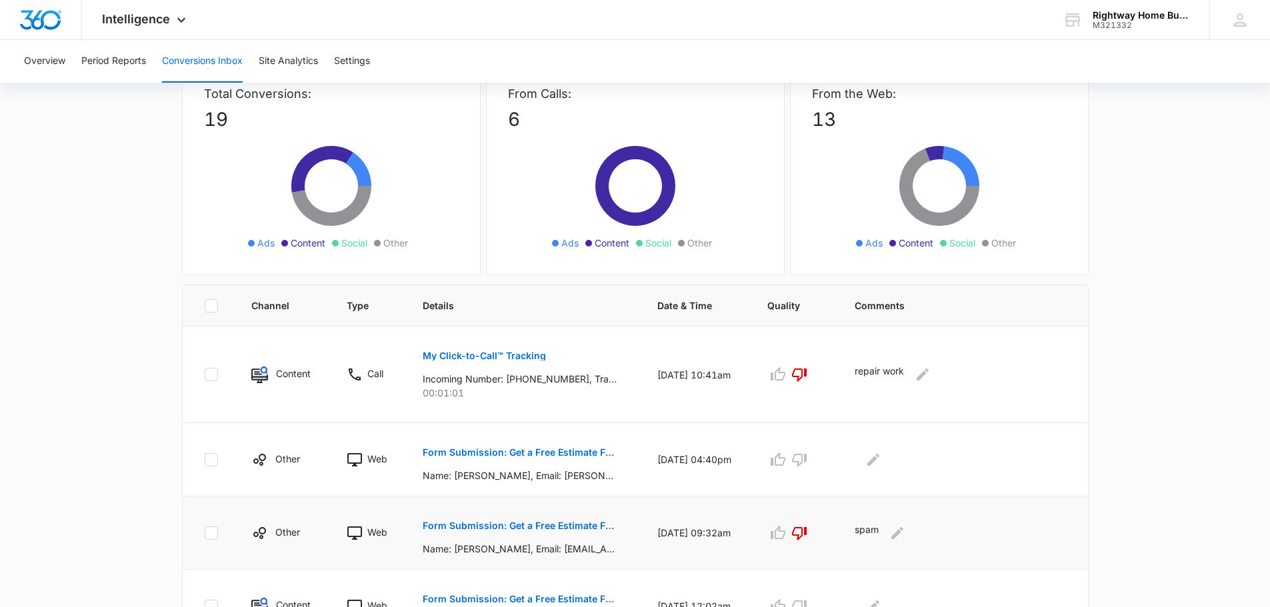
scroll to position [133, 0]
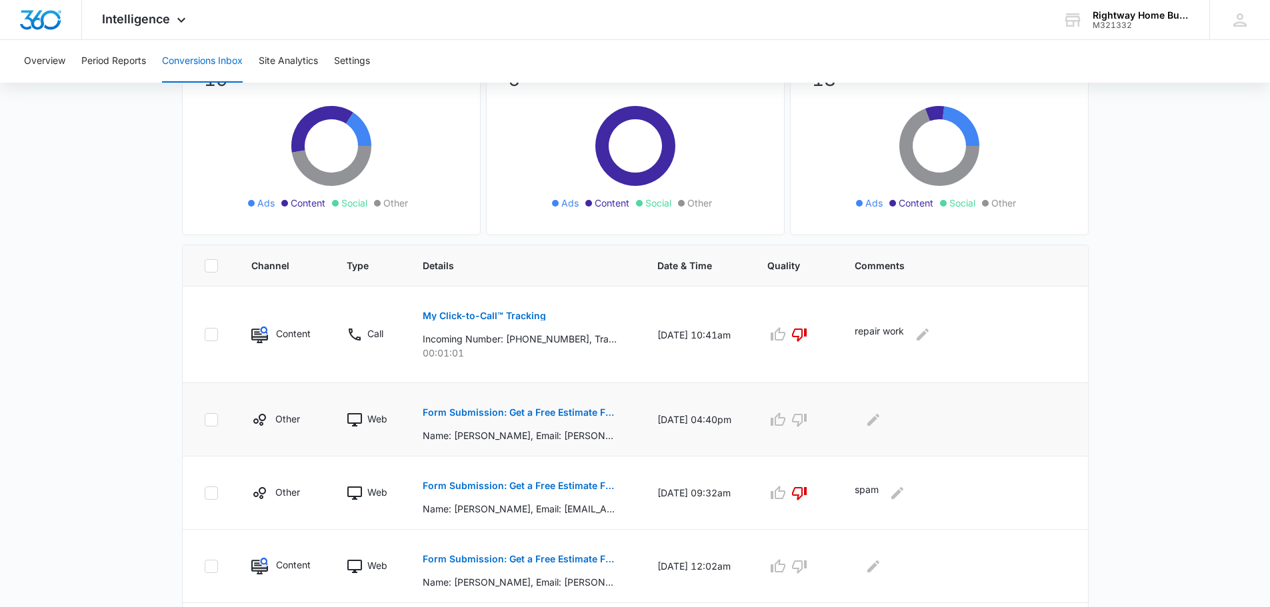
click at [543, 413] on p "Form Submission: Get a Free Estimate Form - NEW [DATE]" at bounding box center [520, 412] width 194 height 9
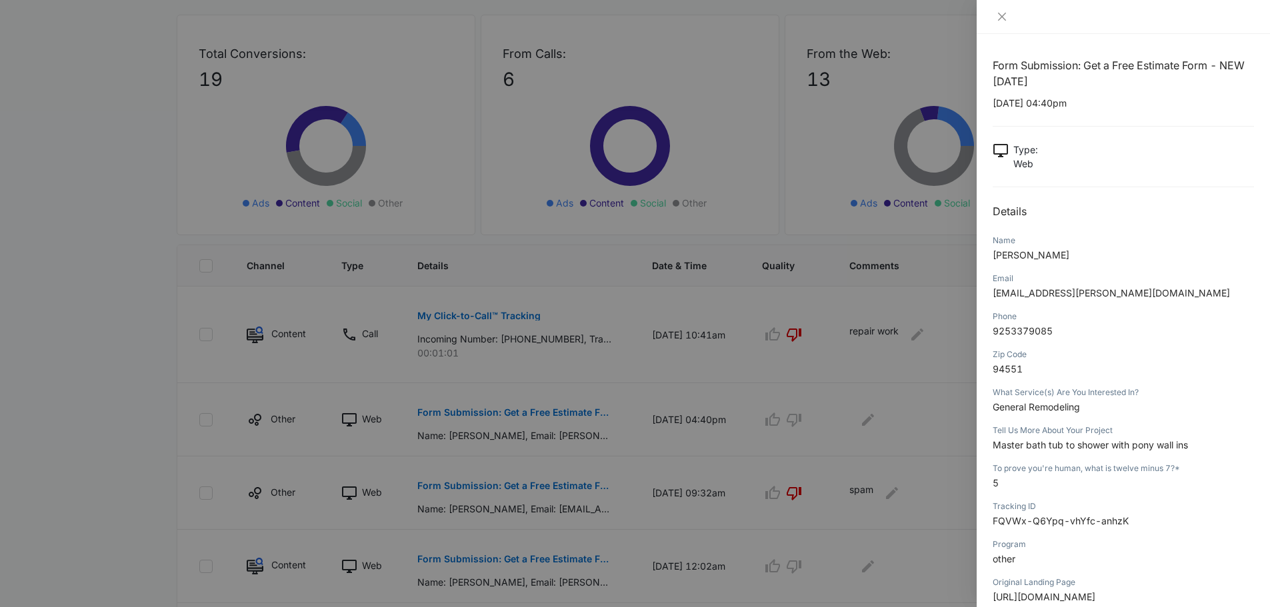
click at [1236, 375] on p "94551" at bounding box center [1123, 369] width 261 height 14
drag, startPoint x: 993, startPoint y: 331, endPoint x: 1052, endPoint y: 329, distance: 58.7
click at [1052, 329] on span "9253379085" at bounding box center [1023, 330] width 60 height 11
copy span "9253379085"
drag, startPoint x: 994, startPoint y: 293, endPoint x: 1116, endPoint y: 298, distance: 122.1
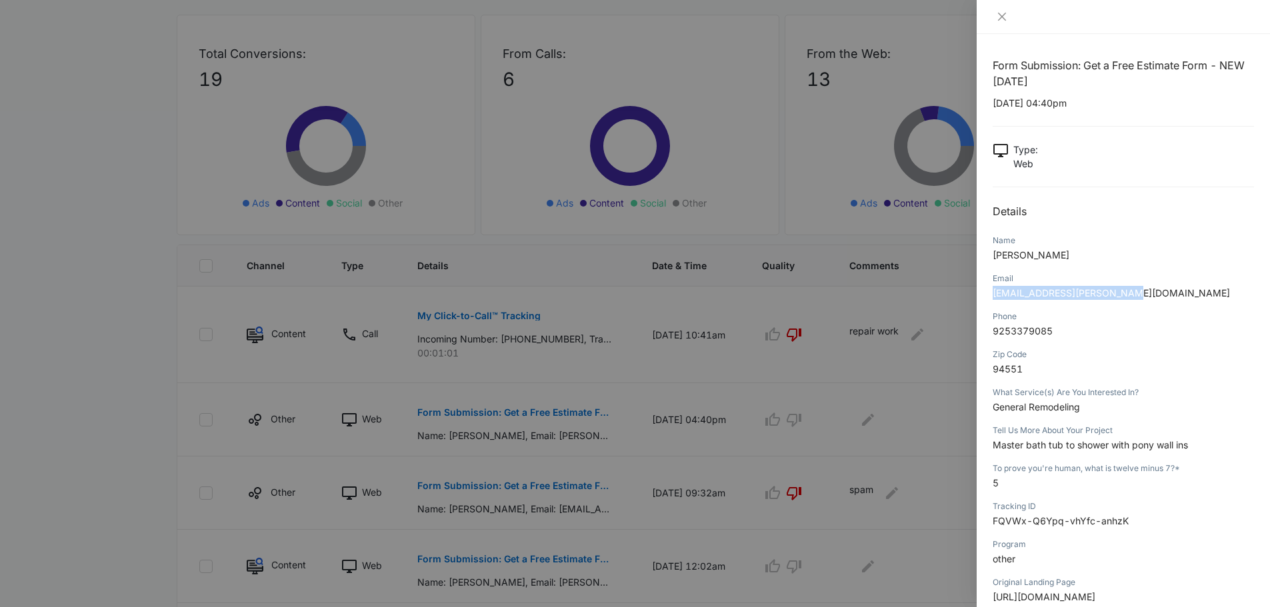
click at [1116, 298] on p "[EMAIL_ADDRESS][PERSON_NAME][DOMAIN_NAME]" at bounding box center [1123, 293] width 261 height 14
copy span "[EMAIL_ADDRESS][PERSON_NAME][DOMAIN_NAME]"
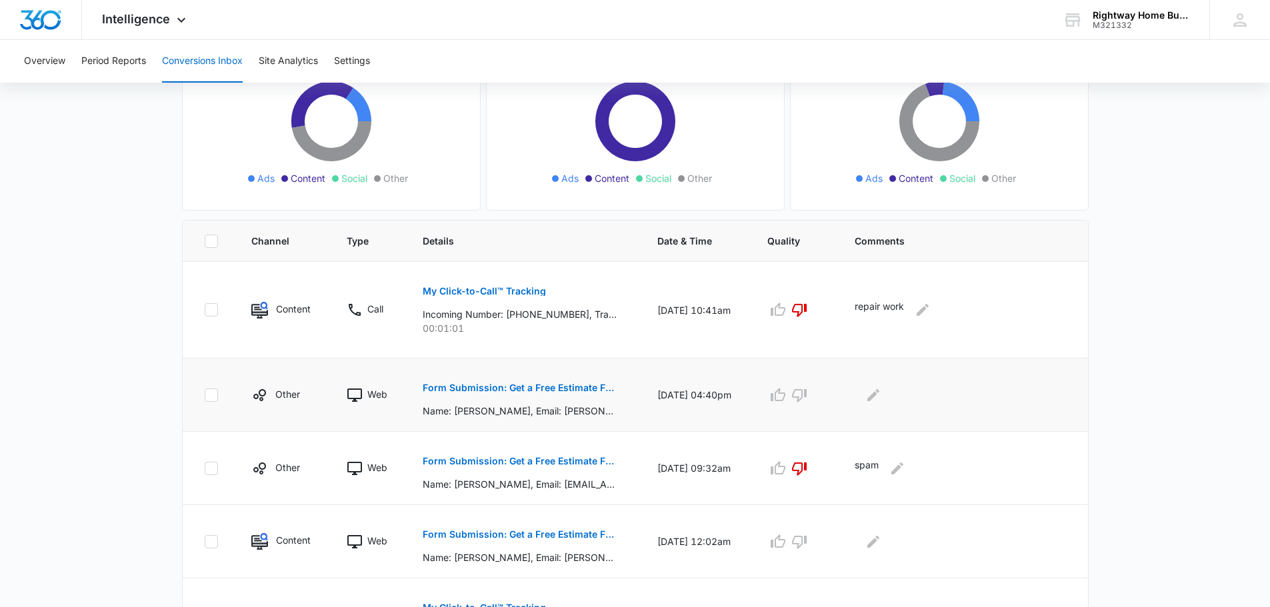
scroll to position [200, 0]
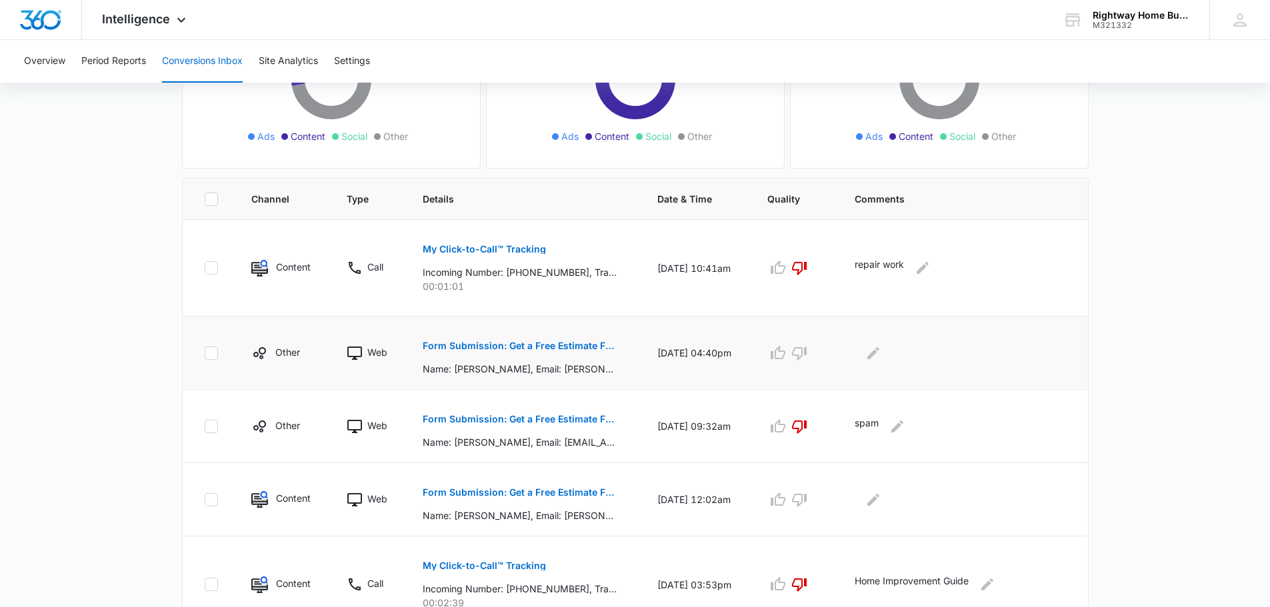
click at [545, 345] on p "Form Submission: Get a Free Estimate Form - NEW [DATE]" at bounding box center [520, 345] width 194 height 9
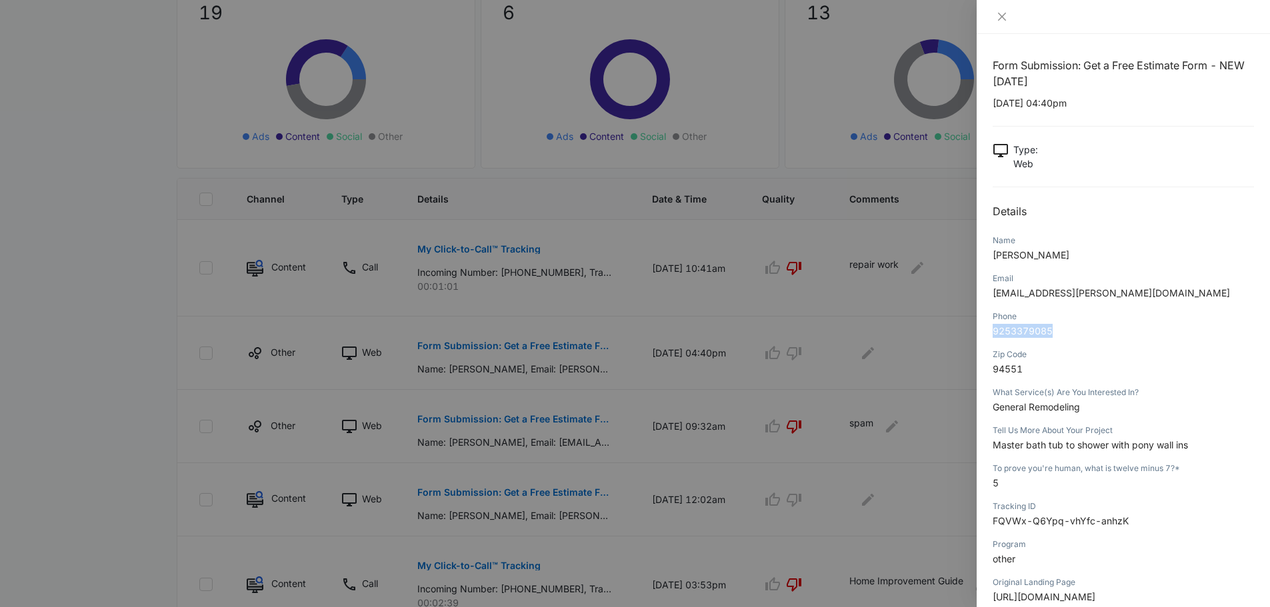
drag, startPoint x: 994, startPoint y: 332, endPoint x: 1053, endPoint y: 333, distance: 58.7
click at [1053, 333] on span "9253379085" at bounding box center [1023, 330] width 60 height 11
copy span "9253379085"
drag, startPoint x: 994, startPoint y: 291, endPoint x: 1120, endPoint y: 291, distance: 126.0
click at [1120, 291] on p "[EMAIL_ADDRESS][PERSON_NAME][DOMAIN_NAME]" at bounding box center [1123, 293] width 261 height 14
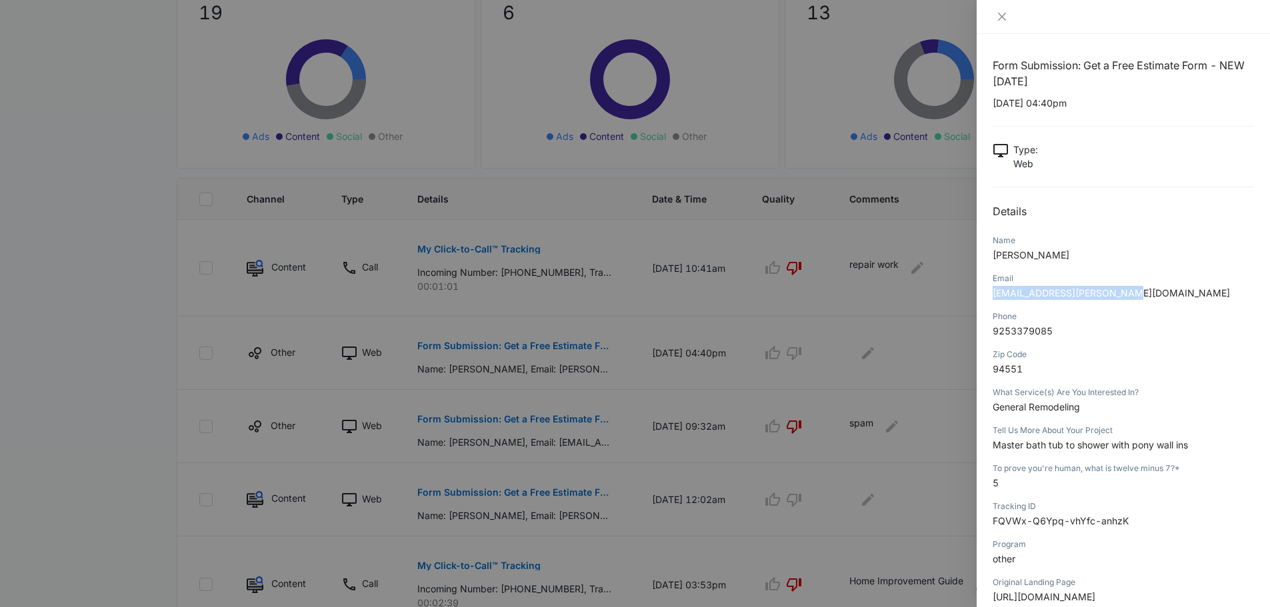
copy span "[EMAIL_ADDRESS][PERSON_NAME][DOMAIN_NAME]"
click at [1004, 17] on icon "close" at bounding box center [1002, 16] width 11 height 11
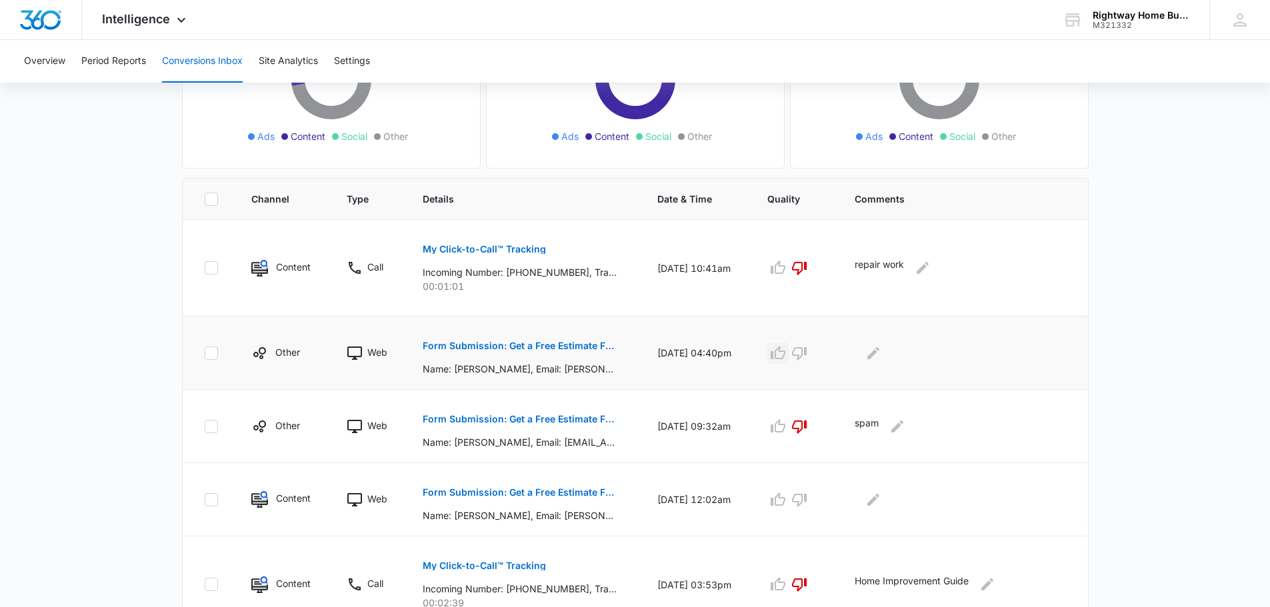
click at [778, 354] on icon "button" at bounding box center [778, 353] width 16 height 16
click at [866, 354] on icon "Edit Comments" at bounding box center [874, 353] width 16 height 16
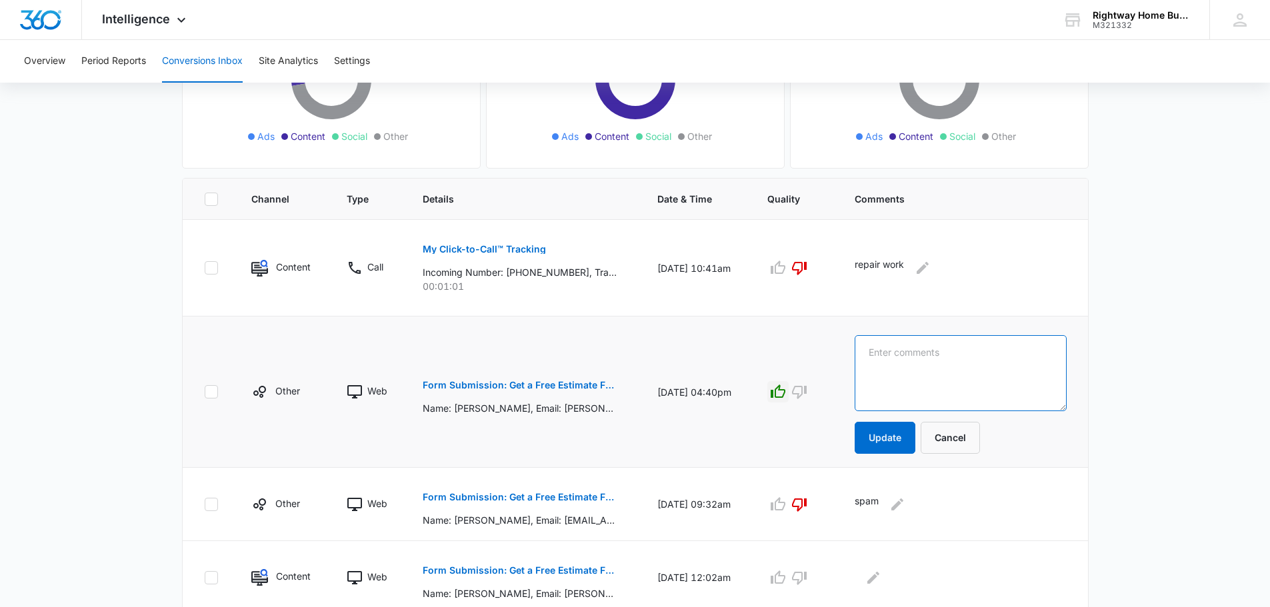
click at [864, 354] on textarea at bounding box center [961, 373] width 212 height 76
type textarea "booked appointment: KAITLYNN WELLS"
click at [876, 441] on button "Update" at bounding box center [885, 438] width 61 height 32
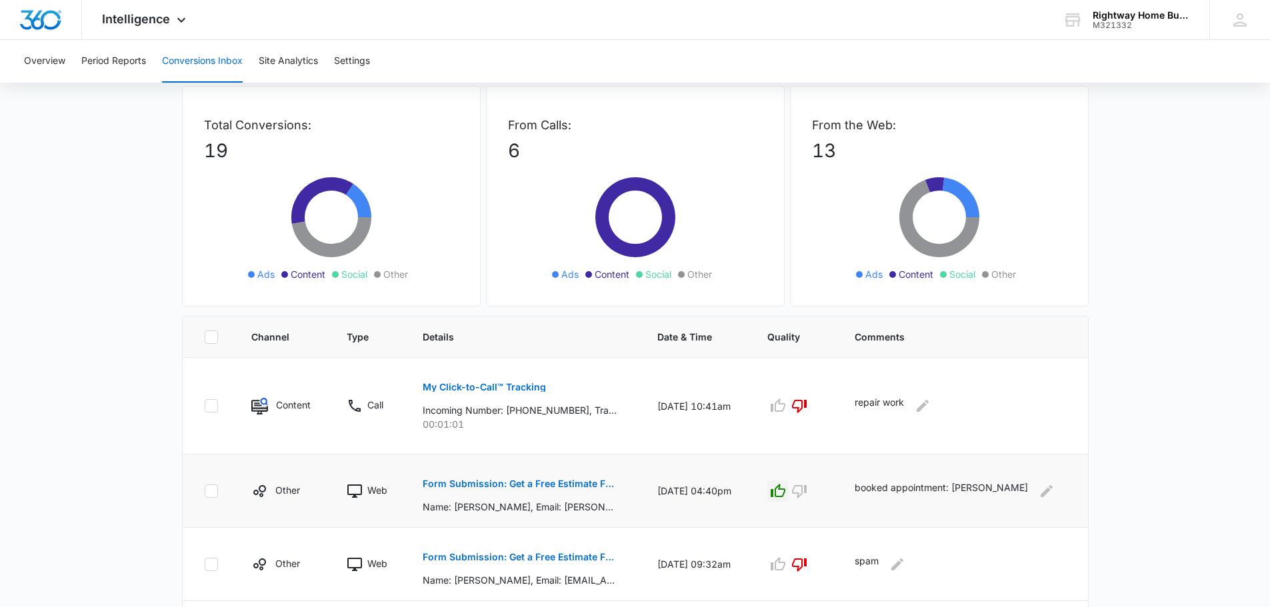
scroll to position [0, 0]
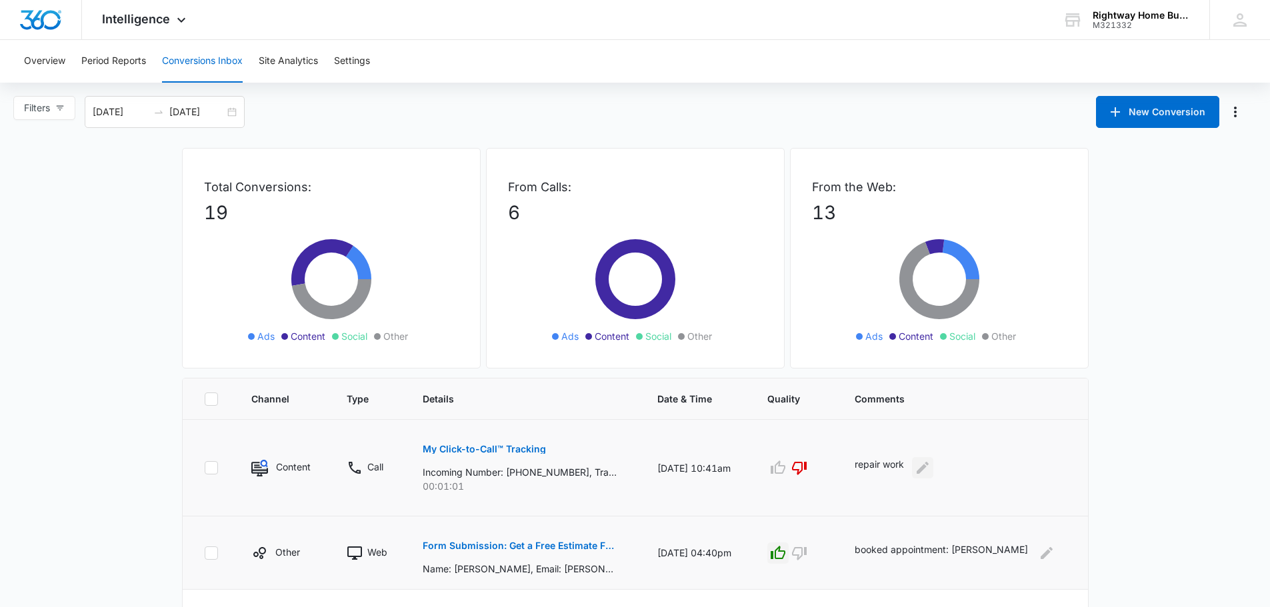
click at [917, 471] on icon "Edit Comments" at bounding box center [923, 468] width 12 height 12
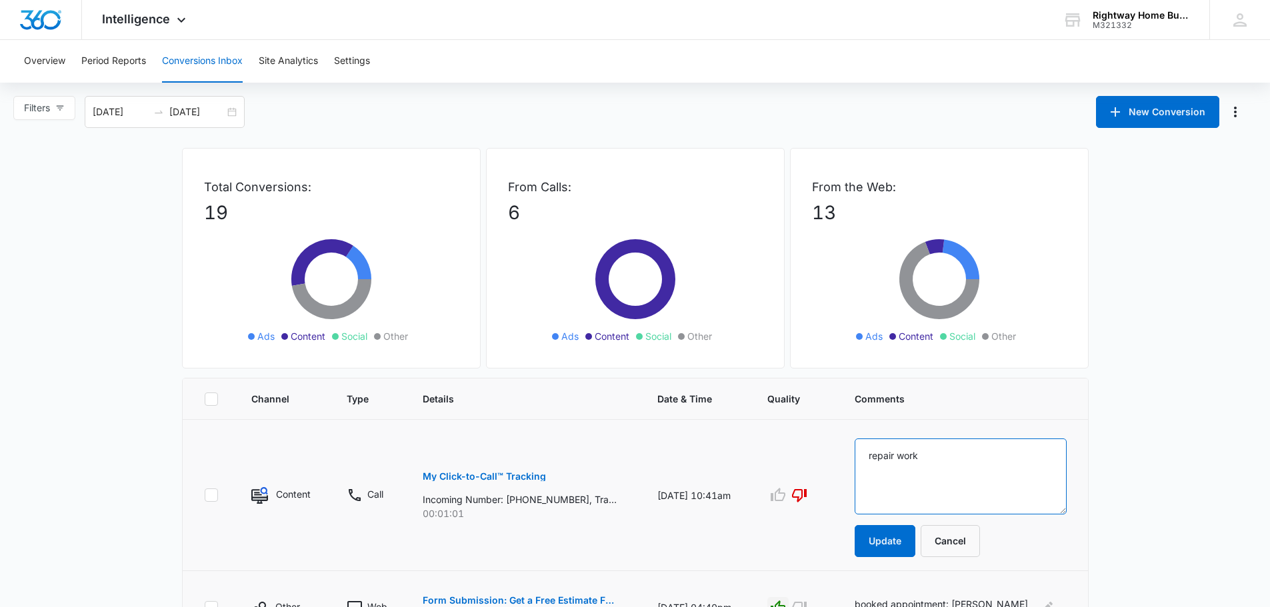
click at [862, 455] on textarea "repair work" at bounding box center [961, 477] width 212 height 76
type textarea "minor repair work"
click at [888, 541] on button "Update" at bounding box center [885, 541] width 61 height 32
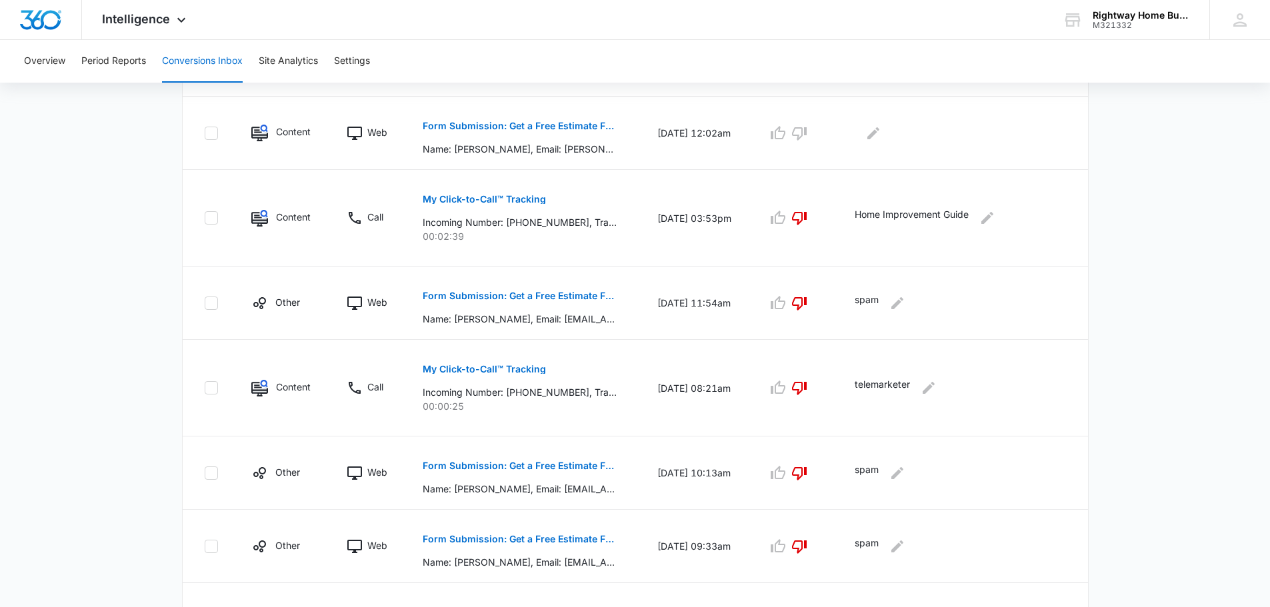
scroll to position [681, 0]
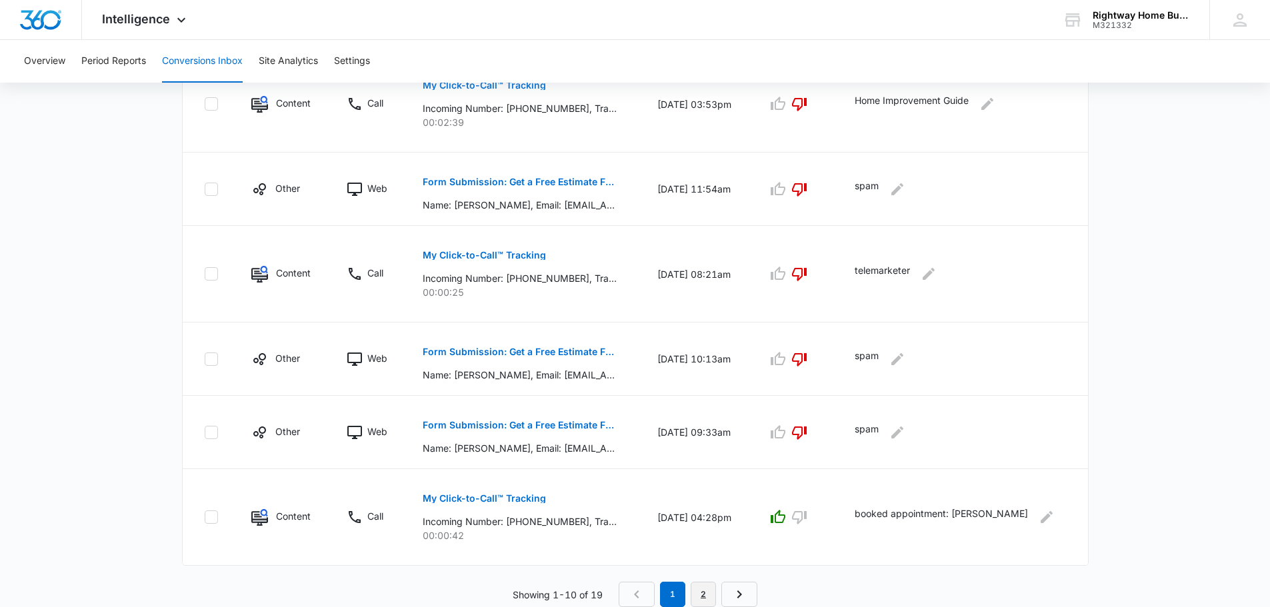
click at [707, 594] on link "2" at bounding box center [703, 594] width 25 height 25
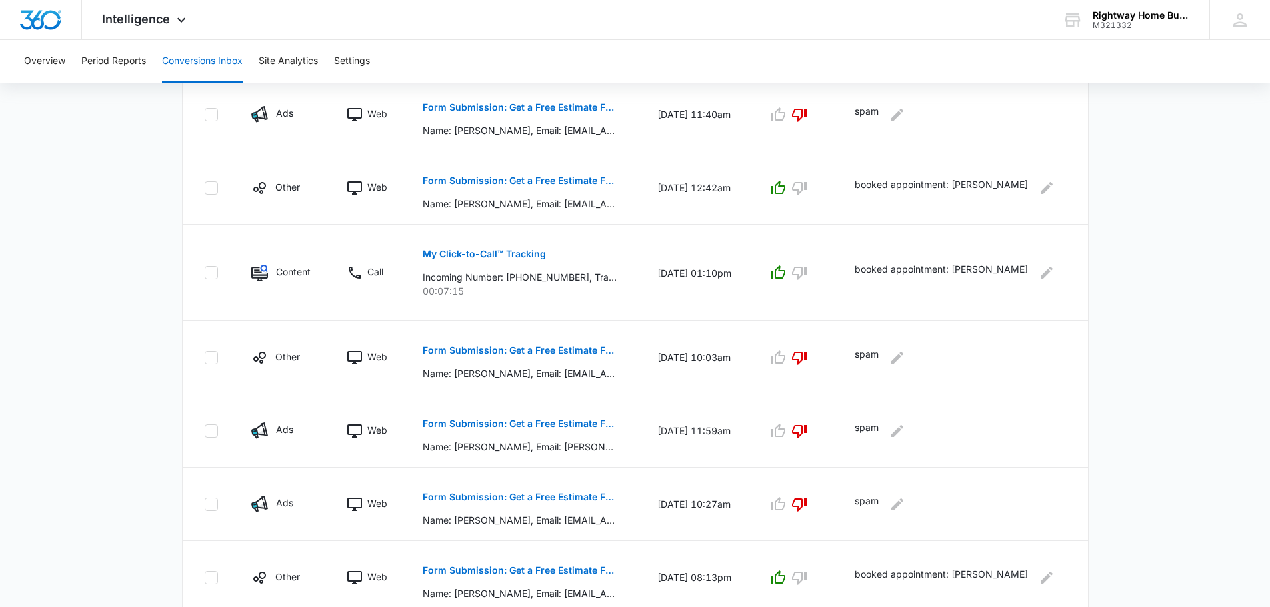
scroll to position [561, 0]
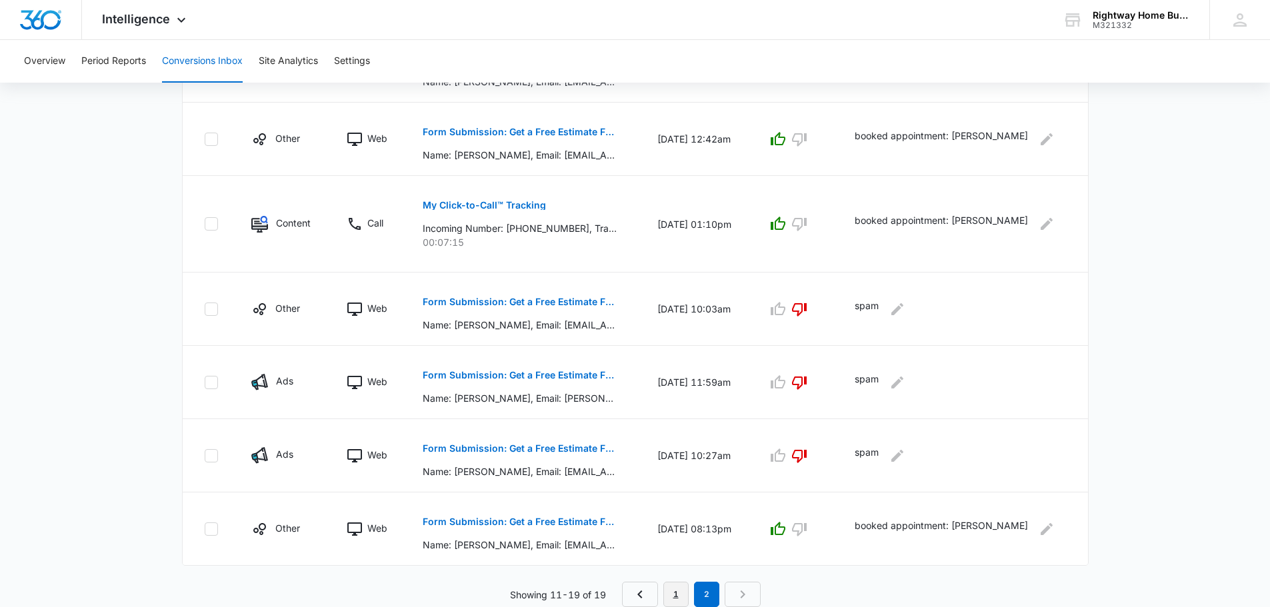
click at [683, 589] on link "1" at bounding box center [675, 594] width 25 height 25
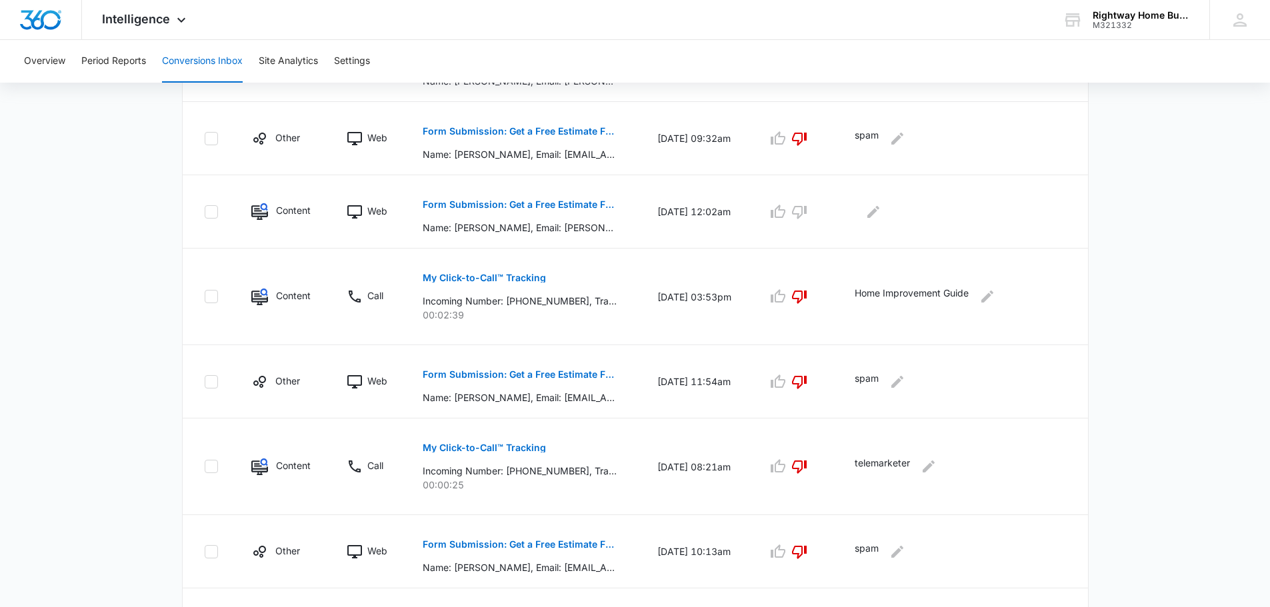
scroll to position [681, 0]
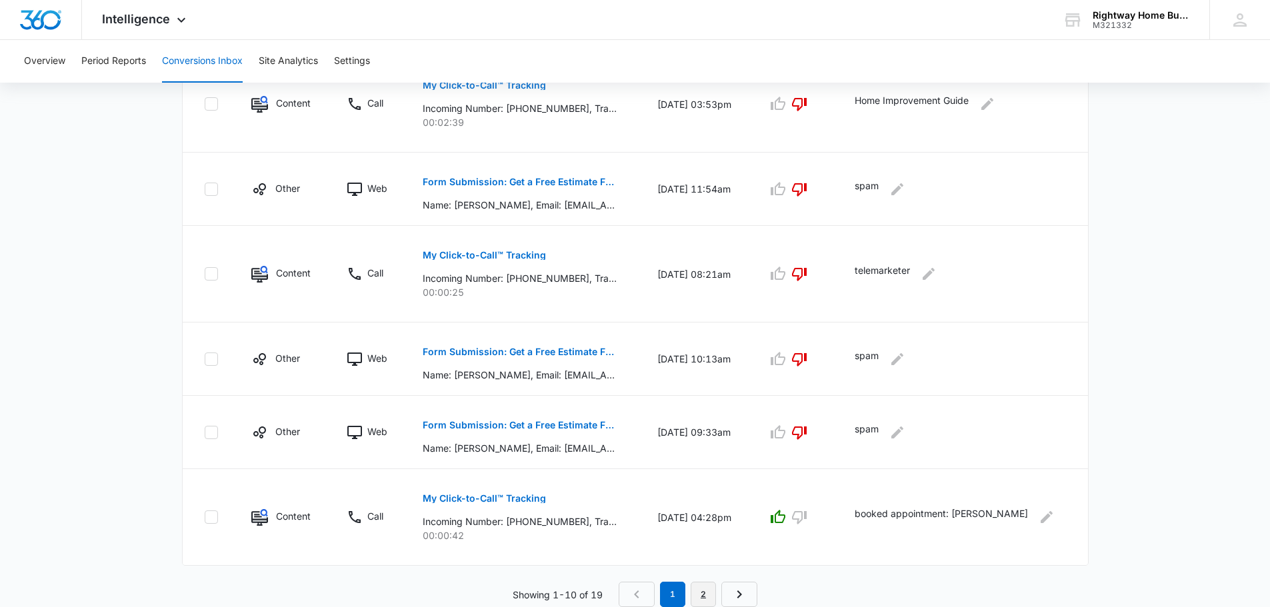
click at [704, 590] on link "2" at bounding box center [703, 594] width 25 height 25
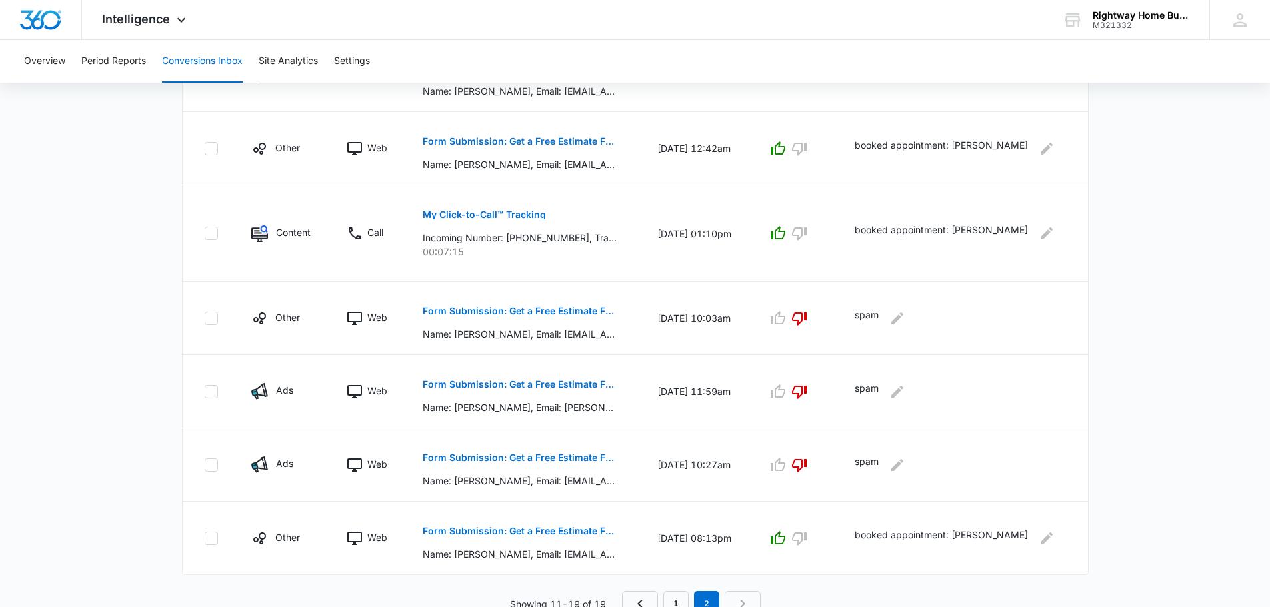
scroll to position [561, 0]
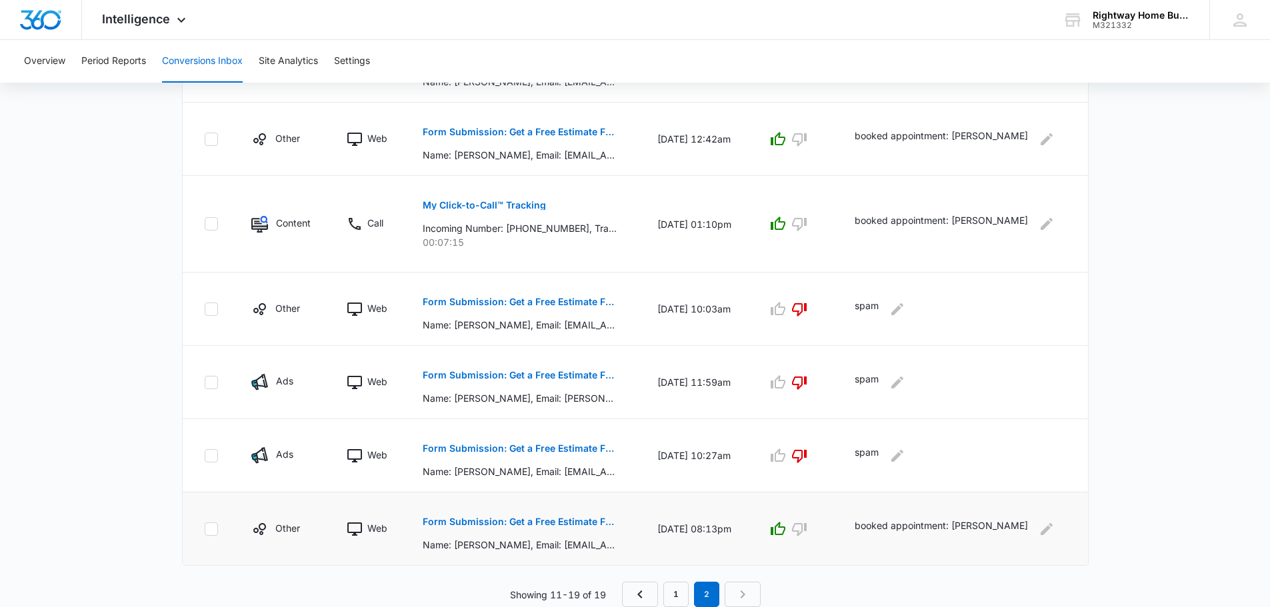
click at [546, 525] on p "Form Submission: Get a Free Estimate Form - NEW [DATE]" at bounding box center [520, 521] width 194 height 9
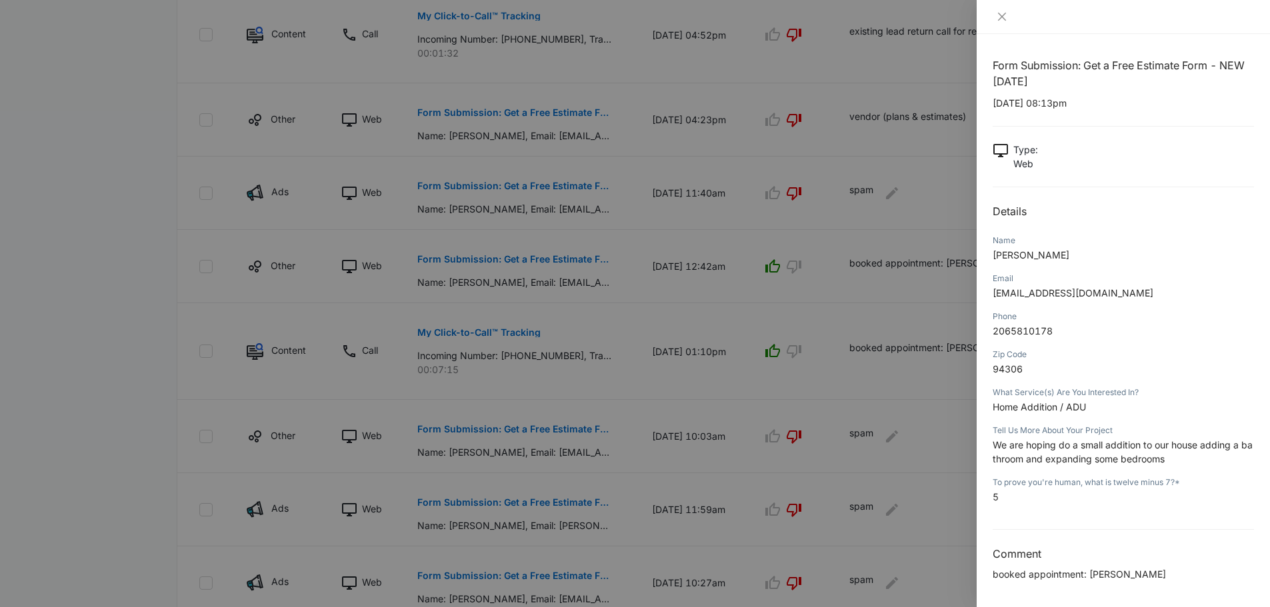
scroll to position [411, 0]
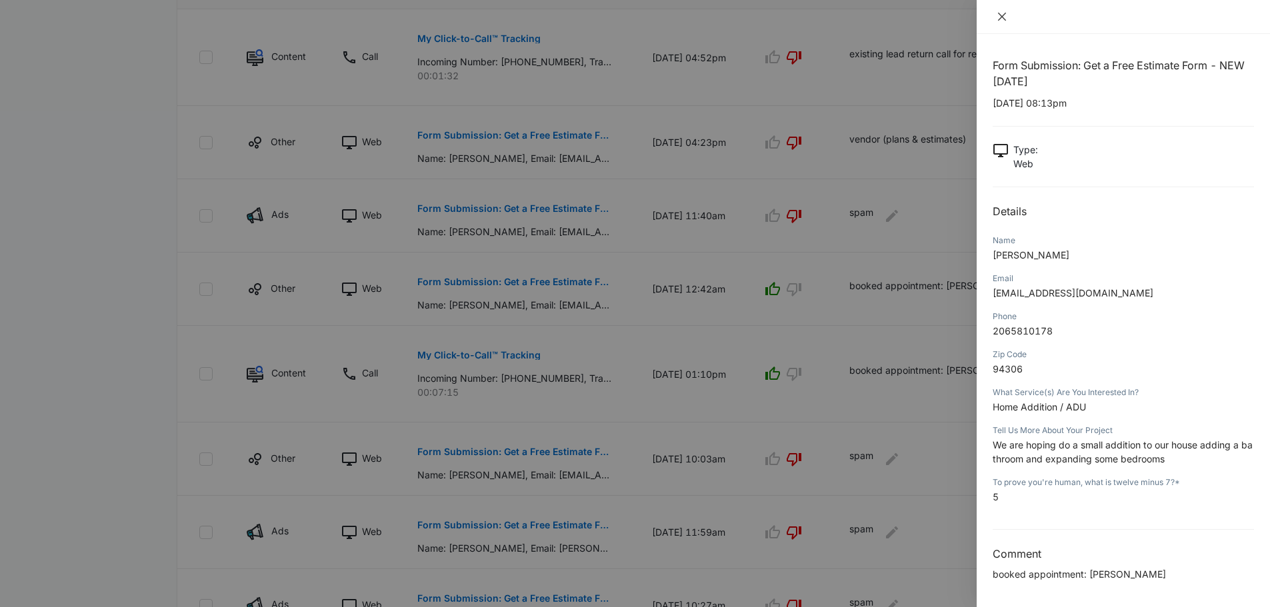
click at [996, 11] on button "Close" at bounding box center [1002, 17] width 19 height 12
